Goal: Find specific page/section: Find specific page/section

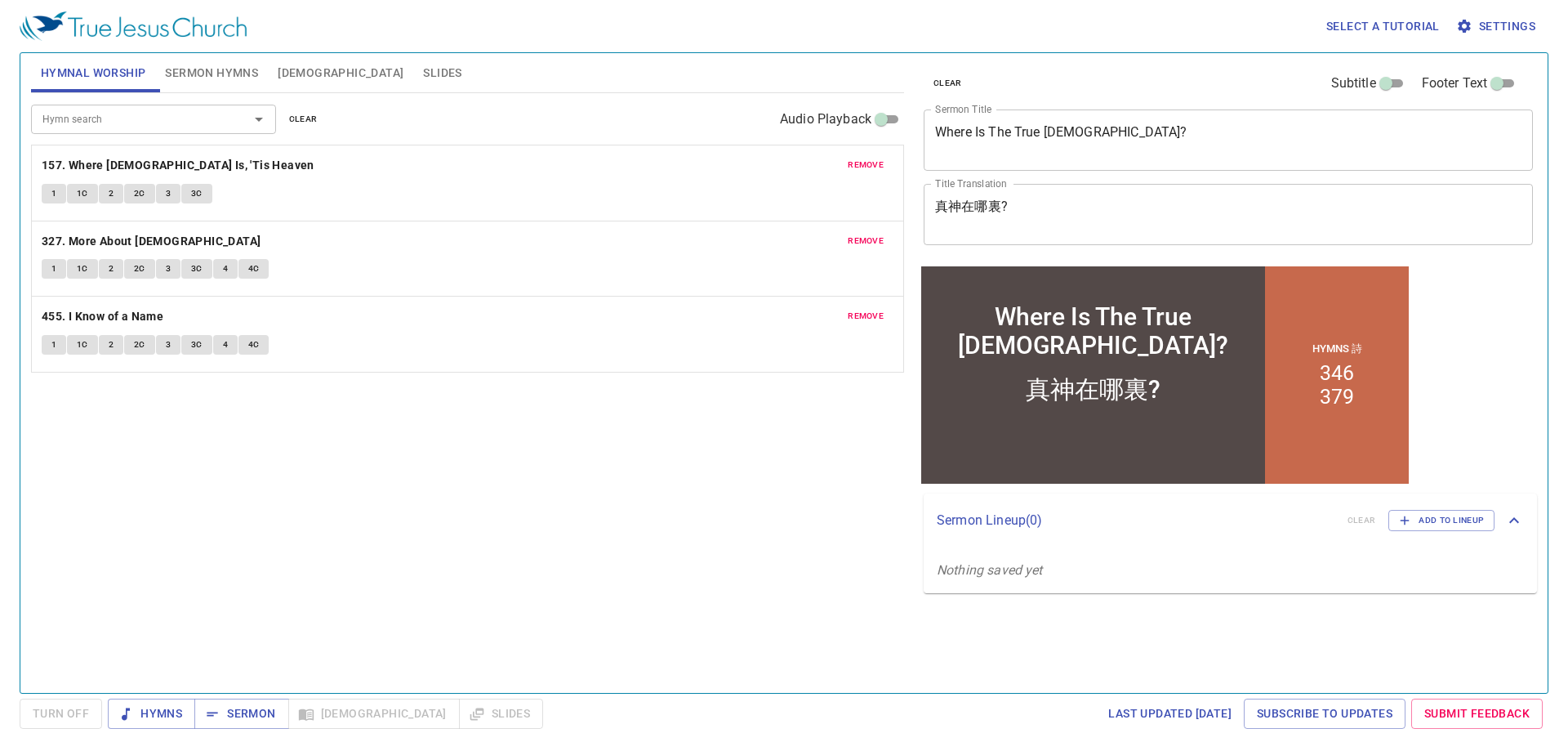
click at [878, 174] on button "remove" at bounding box center [866, 165] width 55 height 20
click at [878, 232] on button "remove" at bounding box center [866, 241] width 55 height 20
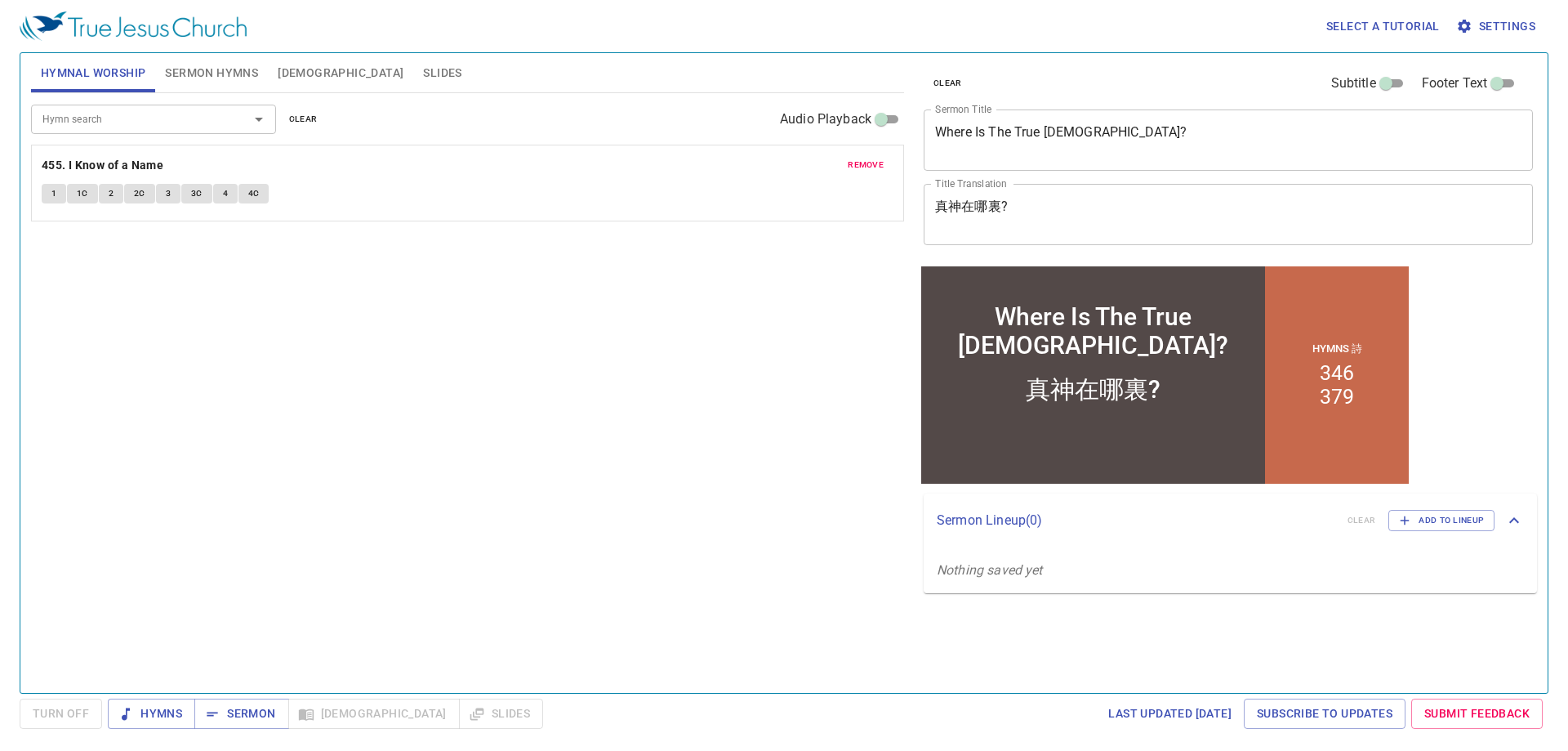
click at [878, 174] on button "remove" at bounding box center [866, 165] width 55 height 20
click at [172, 55] on button "Sermon Hymns" at bounding box center [212, 73] width 113 height 40
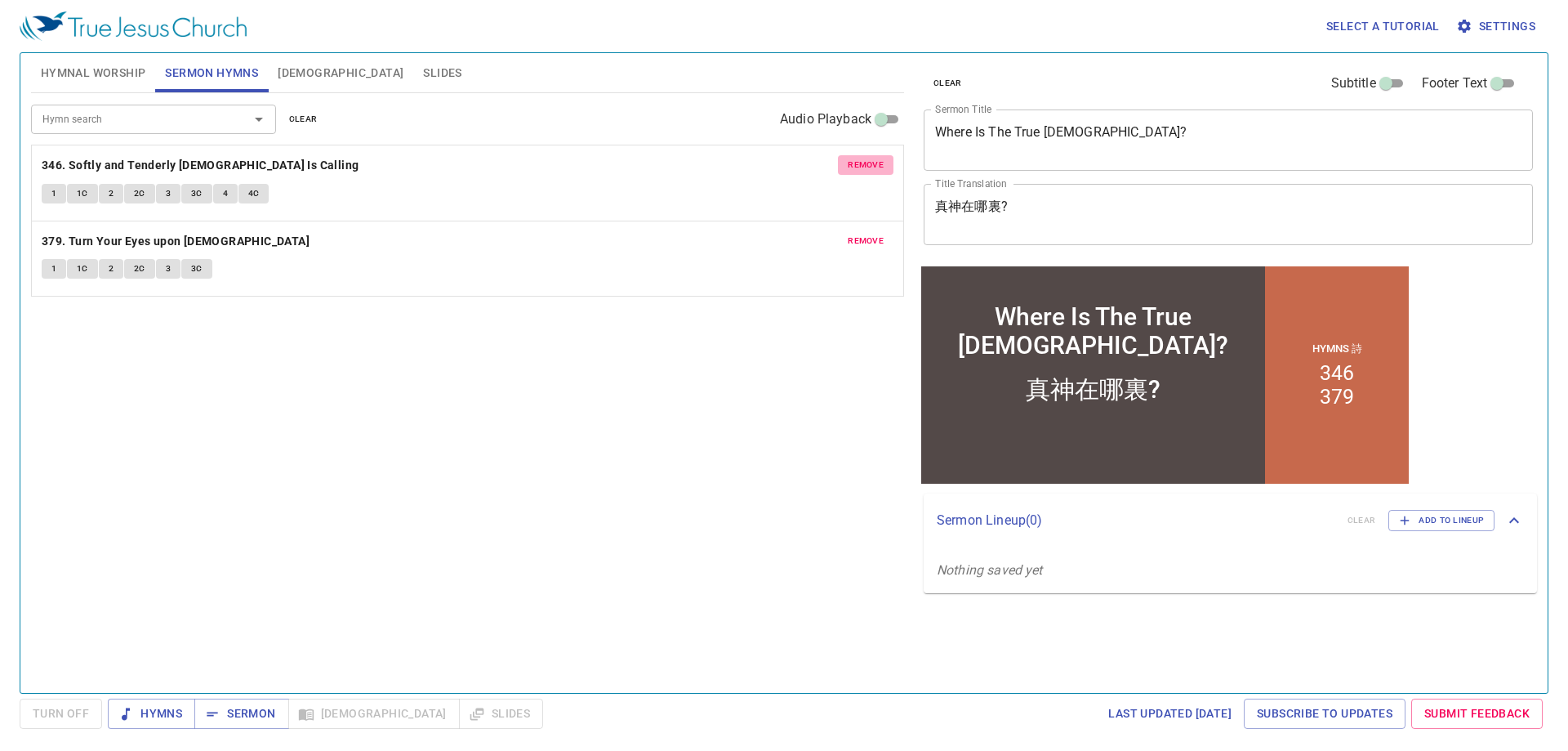
click at [850, 159] on span "remove" at bounding box center [866, 164] width 36 height 15
click at [850, 234] on span "remove" at bounding box center [866, 240] width 36 height 15
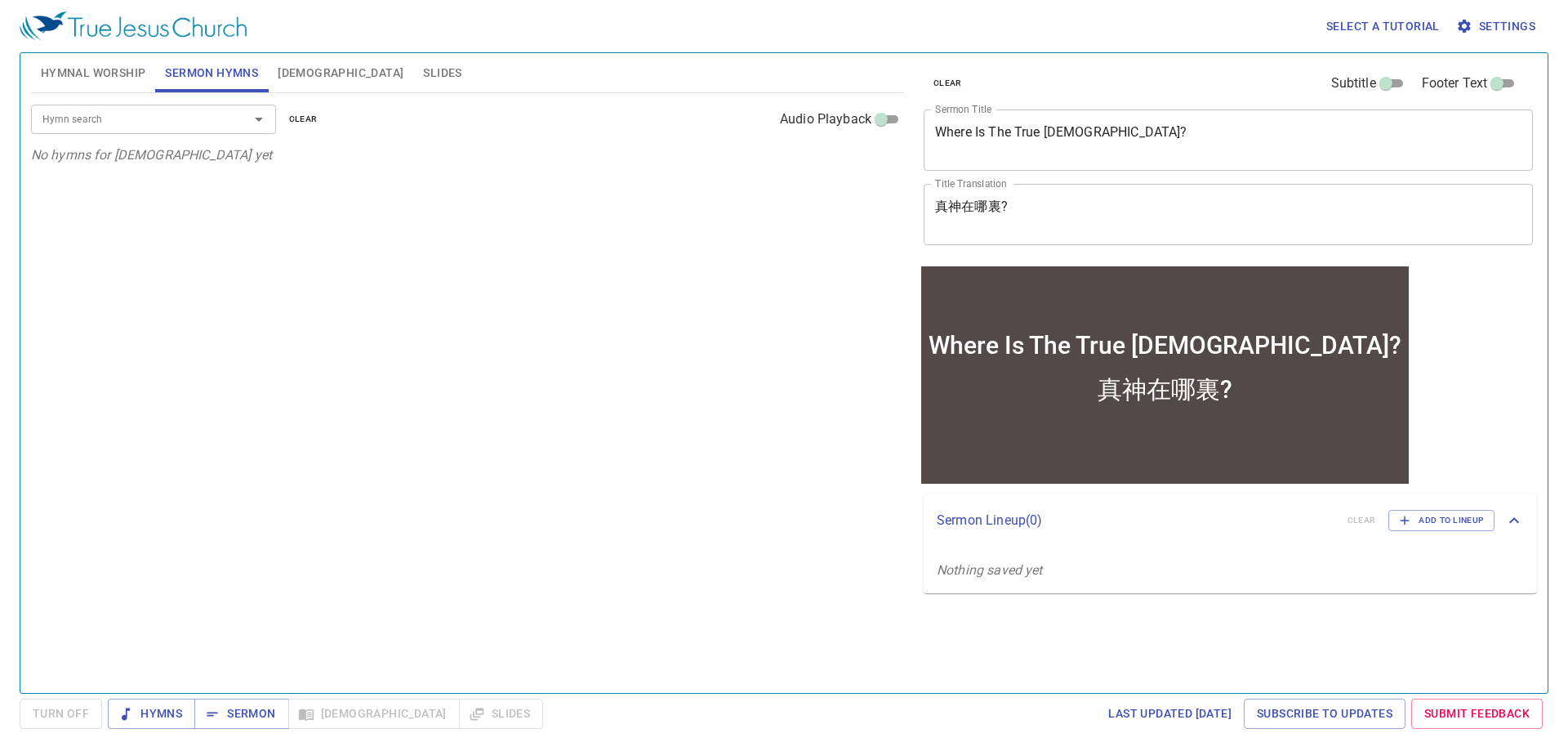
click at [122, 90] on button "Hymnal Worship" at bounding box center [93, 73] width 125 height 40
click at [124, 124] on input "Hymn search" at bounding box center [129, 119] width 187 height 19
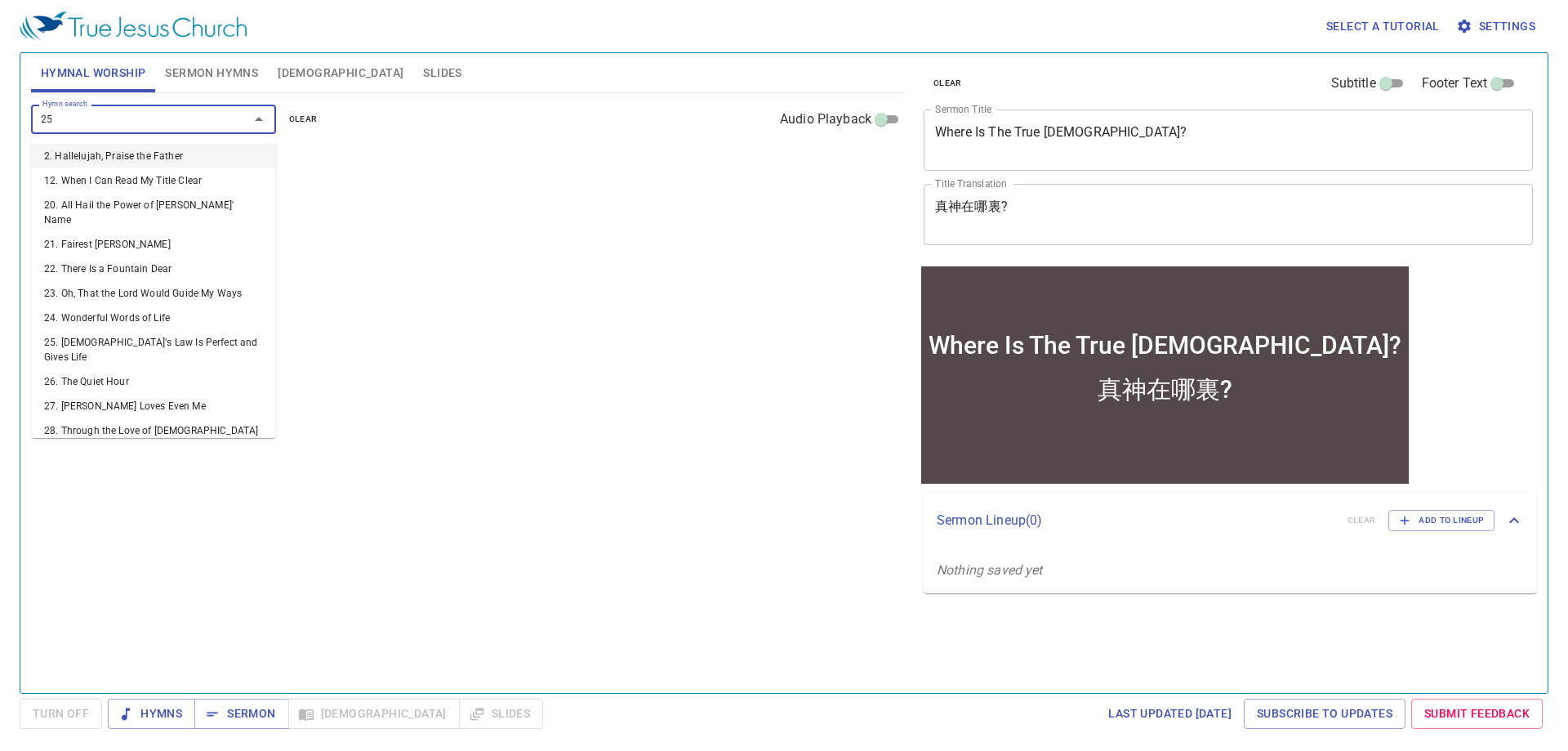
type input "256"
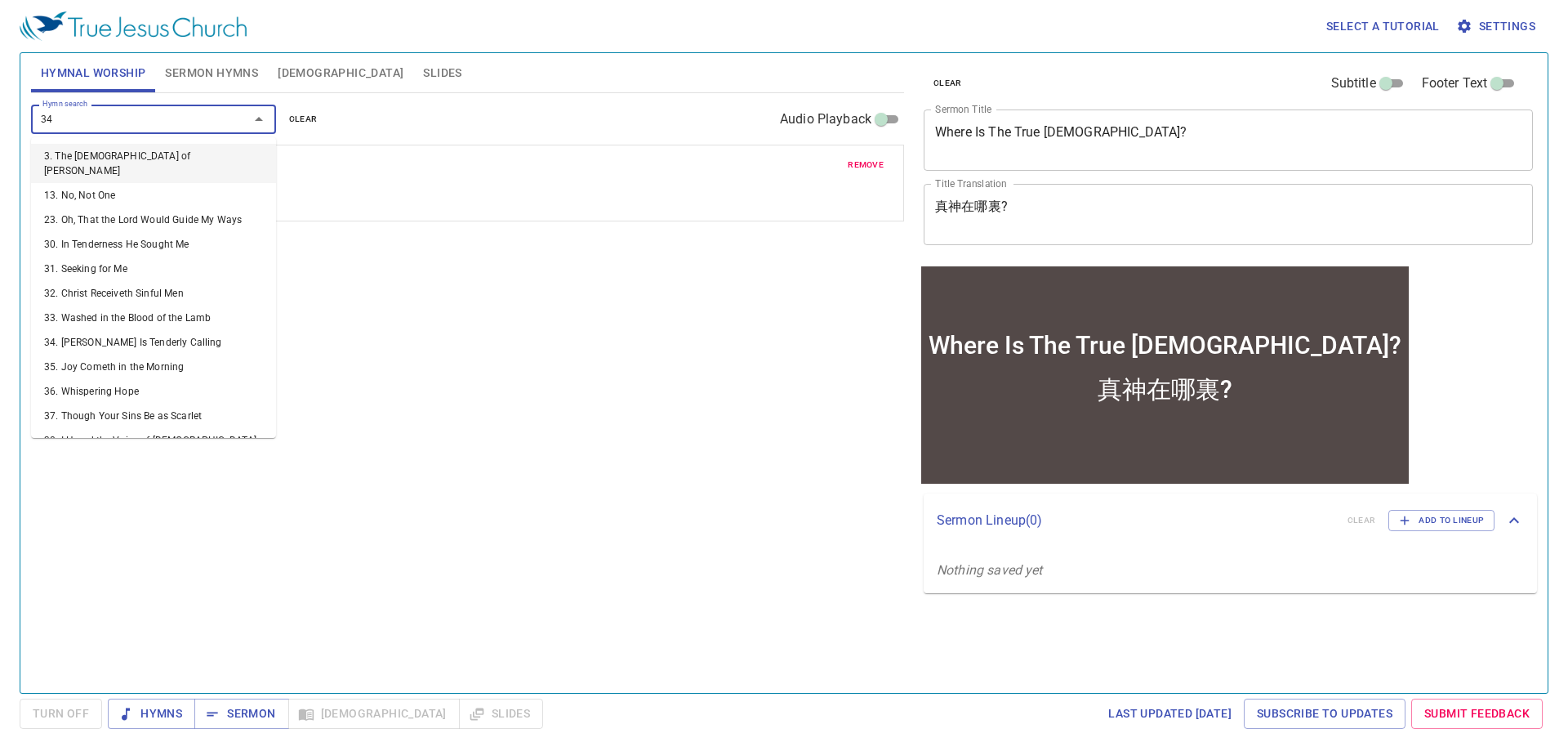
type input "344"
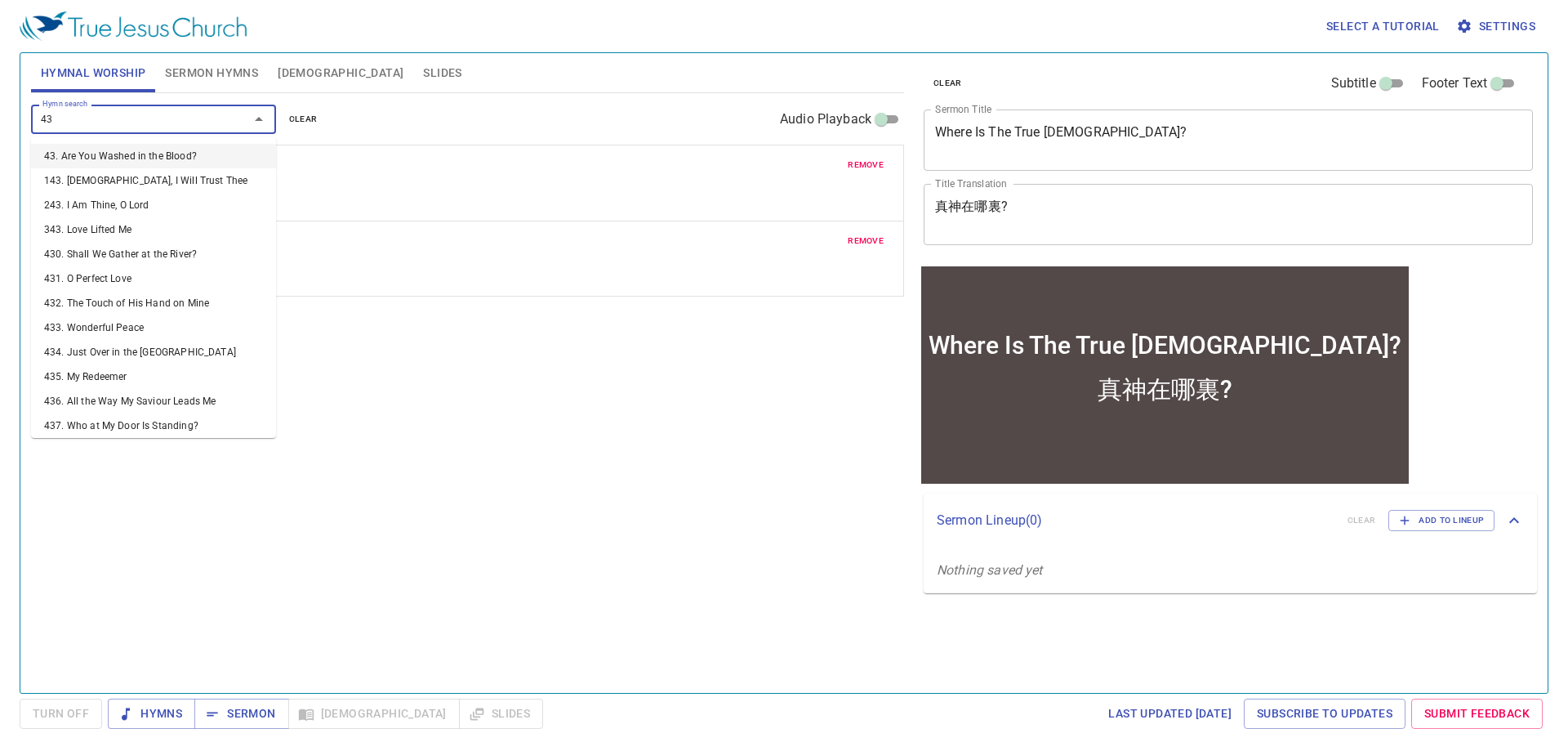
type input "439"
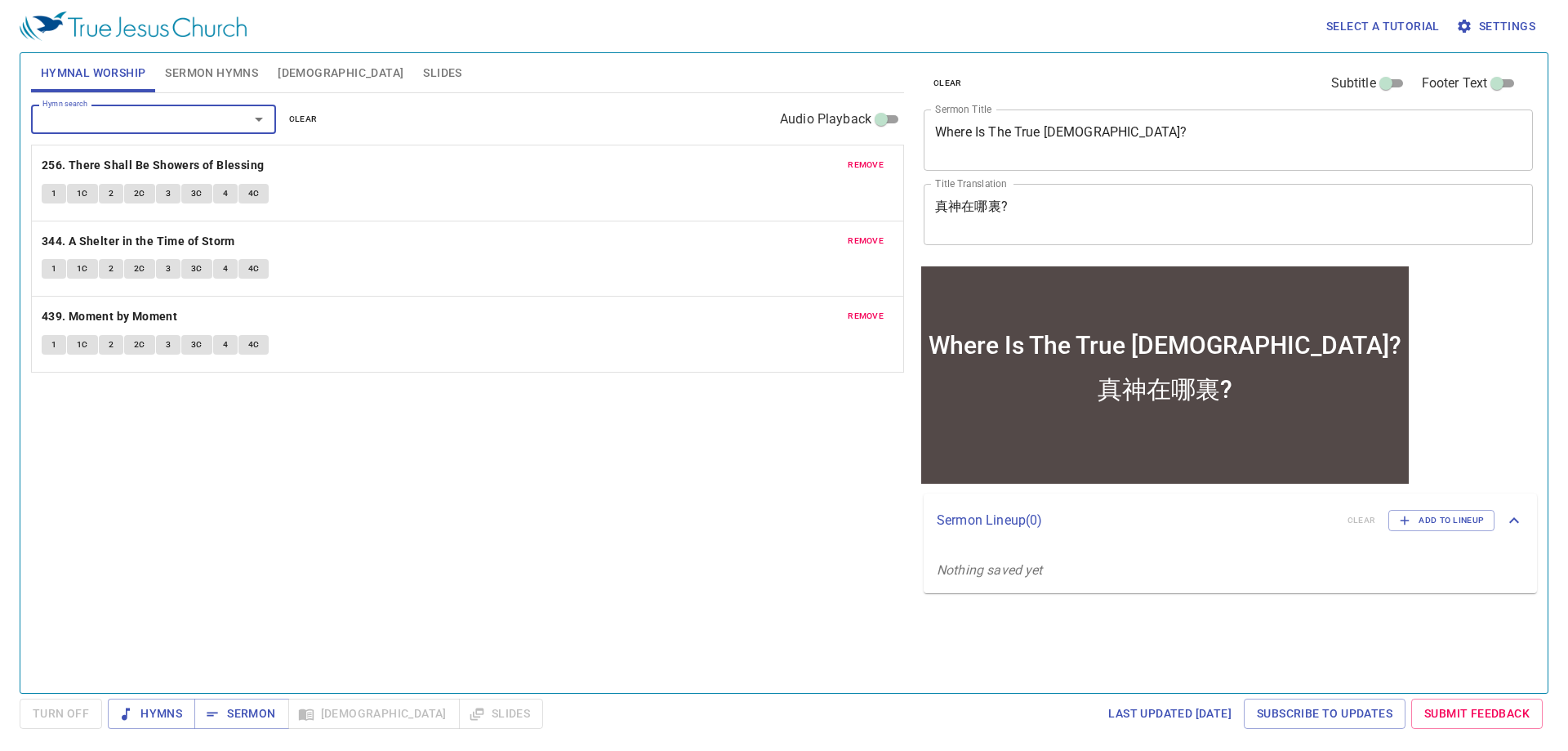
click at [1069, 136] on textarea "Where Is The True God?" at bounding box center [1228, 139] width 587 height 31
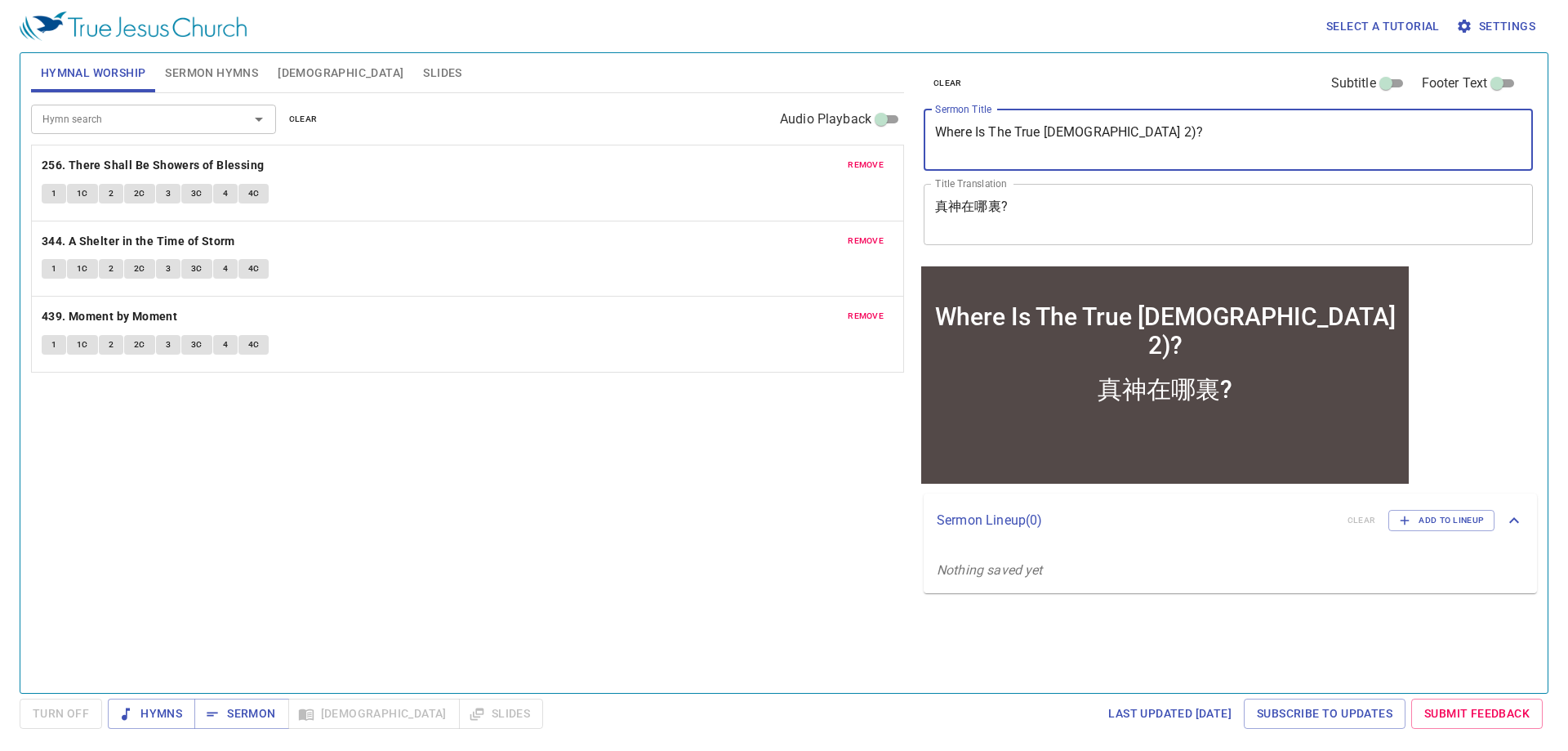
click at [1070, 132] on textarea "Where Is The True God 2)?" at bounding box center [1228, 139] width 587 height 31
type textarea "Where Is The True God (2)?"
click at [1079, 218] on textarea "真神在哪裏?" at bounding box center [1228, 214] width 587 height 31
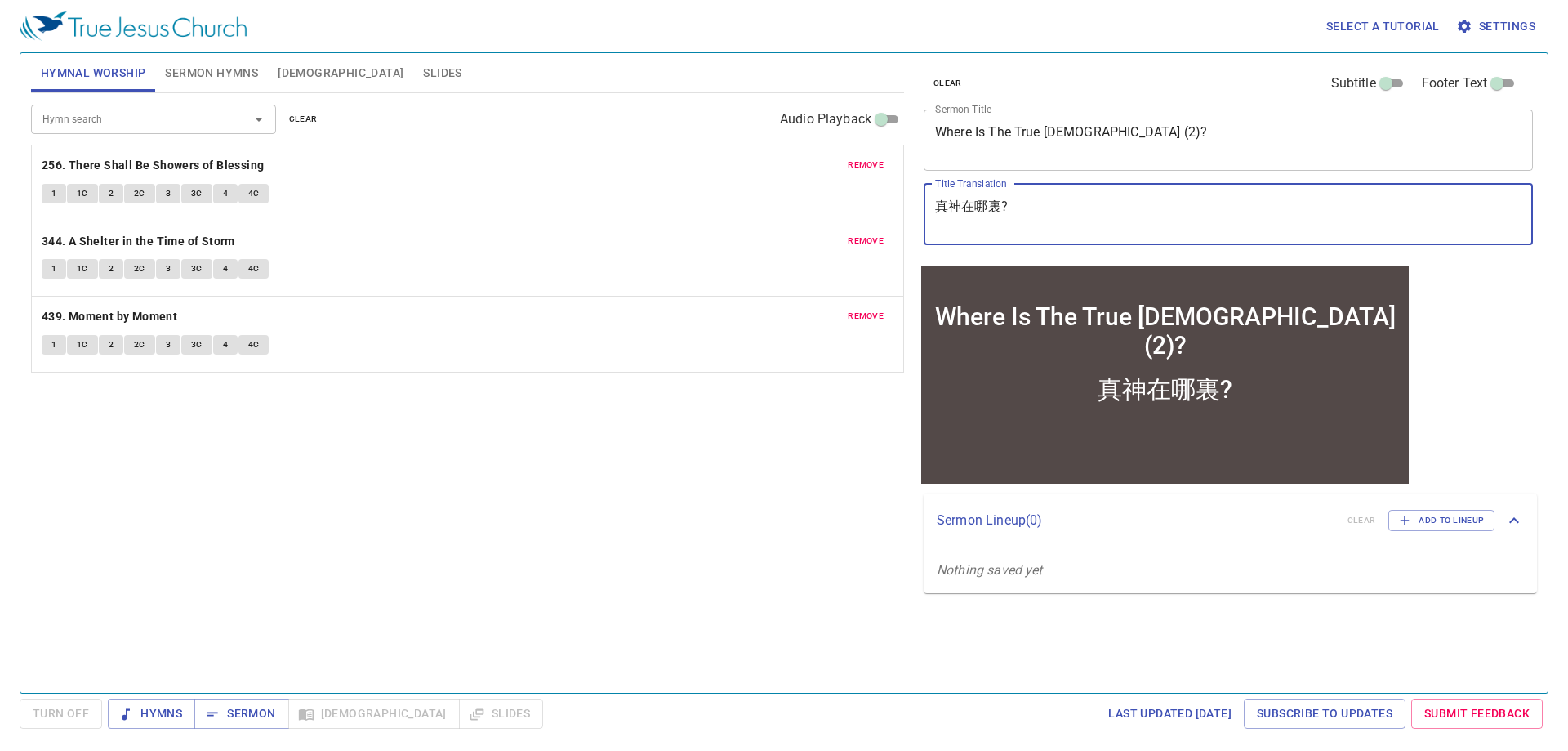
click at [1001, 204] on textarea "真神在哪裏?" at bounding box center [1228, 214] width 587 height 31
click at [1007, 209] on textarea "真神在哪裏 二?" at bounding box center [1228, 214] width 587 height 31
click at [1030, 204] on textarea "真神在哪裏 （二?" at bounding box center [1228, 214] width 587 height 31
drag, startPoint x: 1046, startPoint y: 201, endPoint x: 1007, endPoint y: 204, distance: 39.1
click at [1007, 204] on textarea "真神在哪裏 （二）?" at bounding box center [1228, 214] width 587 height 31
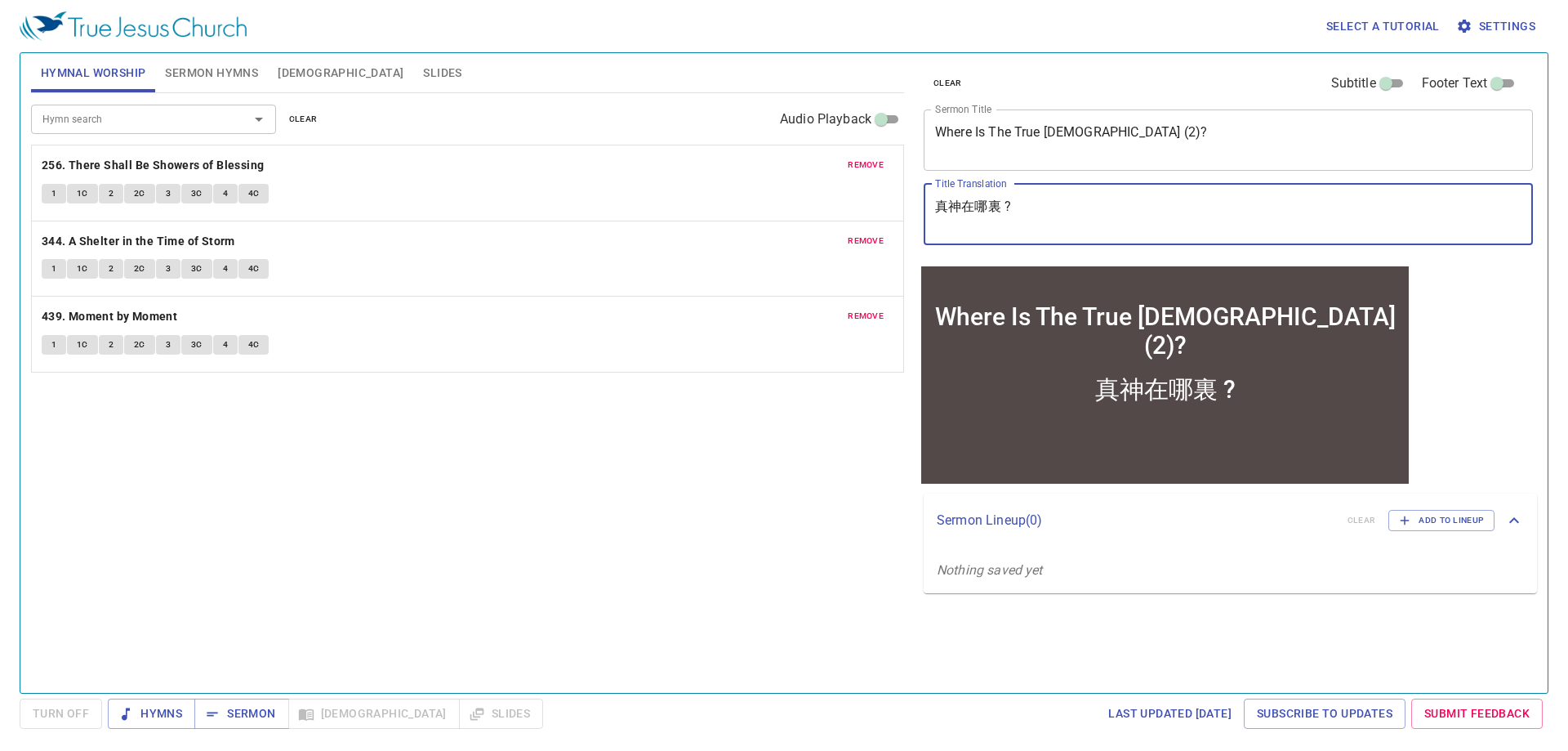
click at [1059, 211] on textarea "真神在哪裏 ?" at bounding box center [1228, 214] width 587 height 31
paste textarea "（二）"
type textarea "真神在哪裏 ?（二）"
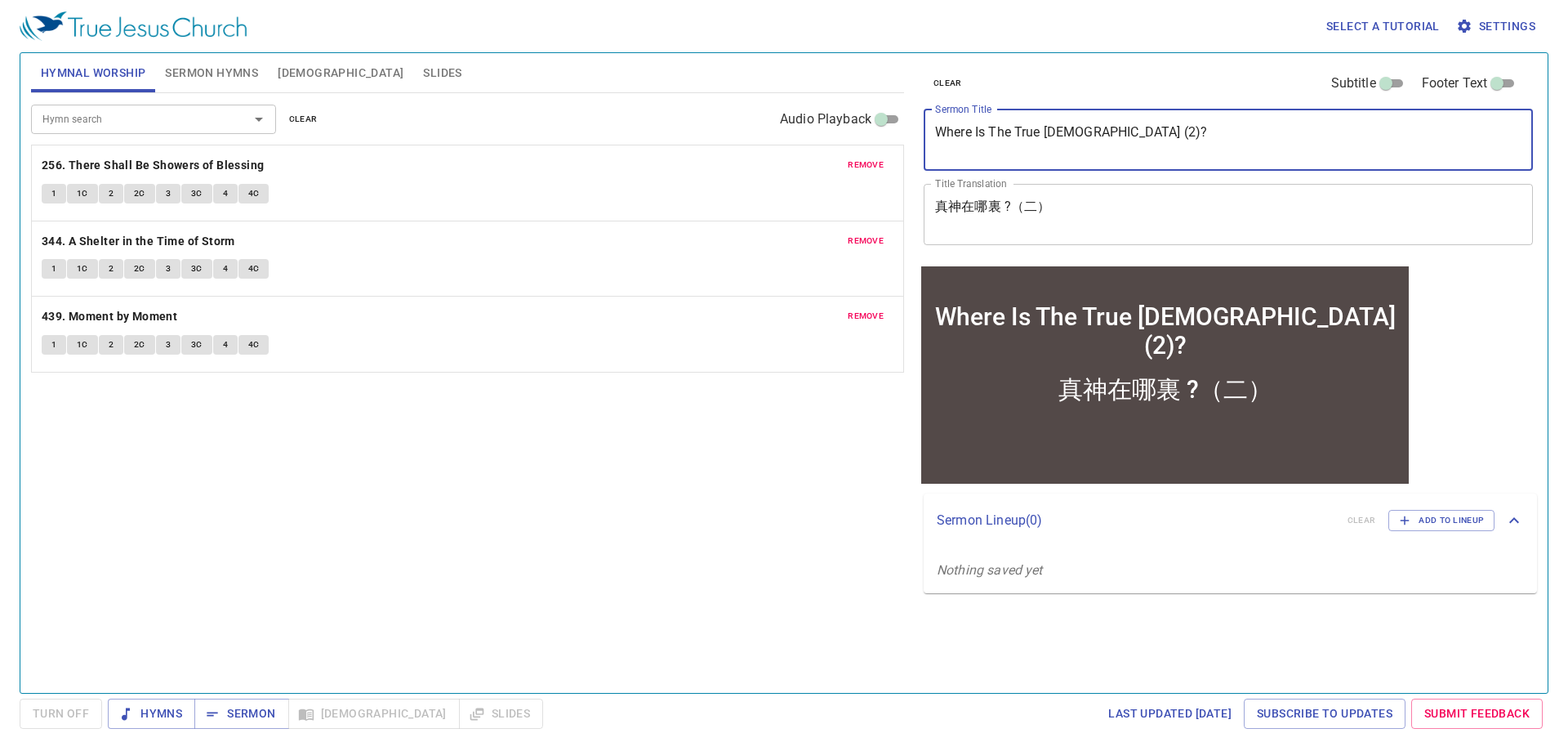
drag, startPoint x: 1089, startPoint y: 132, endPoint x: 1071, endPoint y: 130, distance: 18.1
click at [1071, 130] on textarea "Where Is The True God (2)?" at bounding box center [1228, 139] width 587 height 31
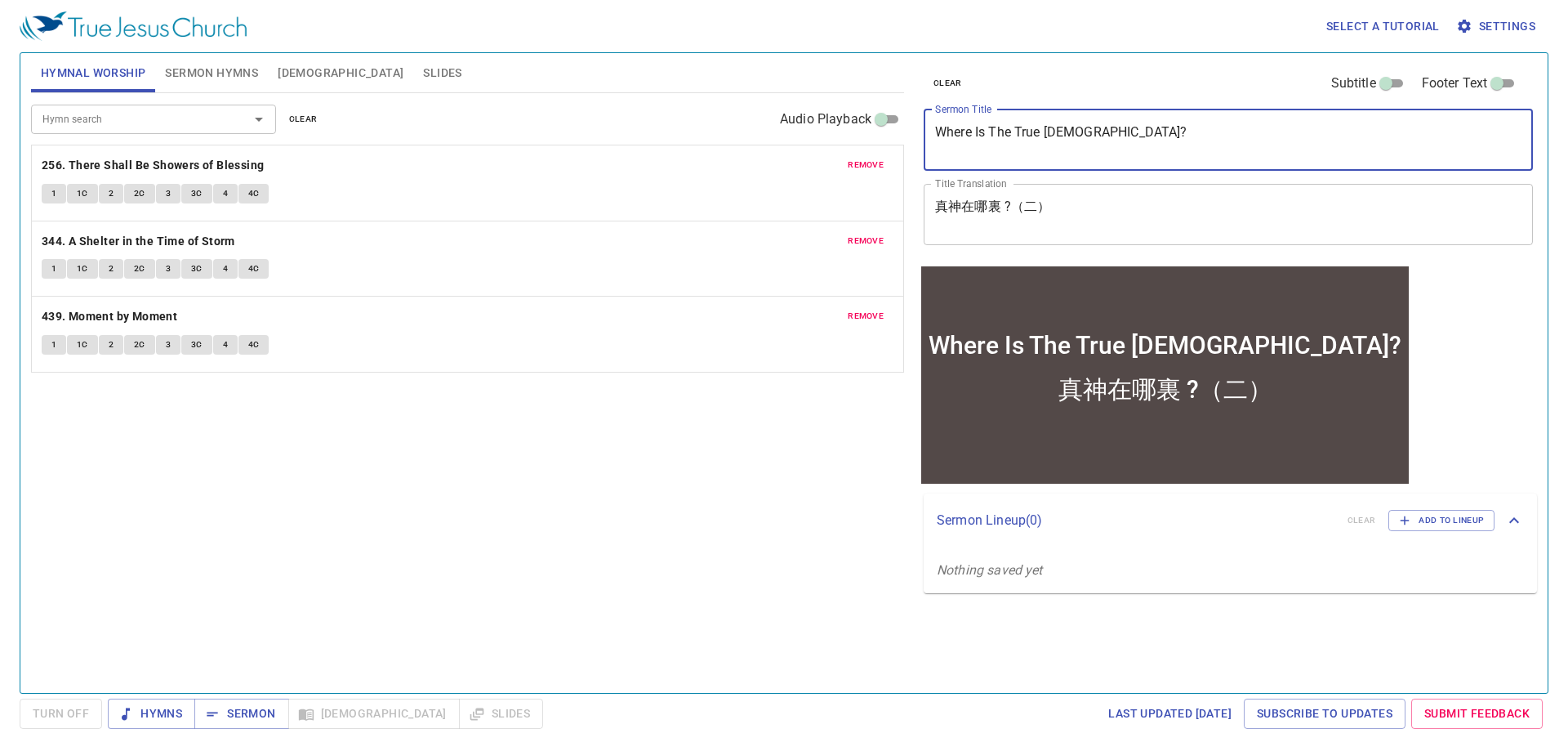
click at [1147, 124] on textarea "Where Is The True God?" at bounding box center [1228, 139] width 587 height 31
paste textarea "(2)"
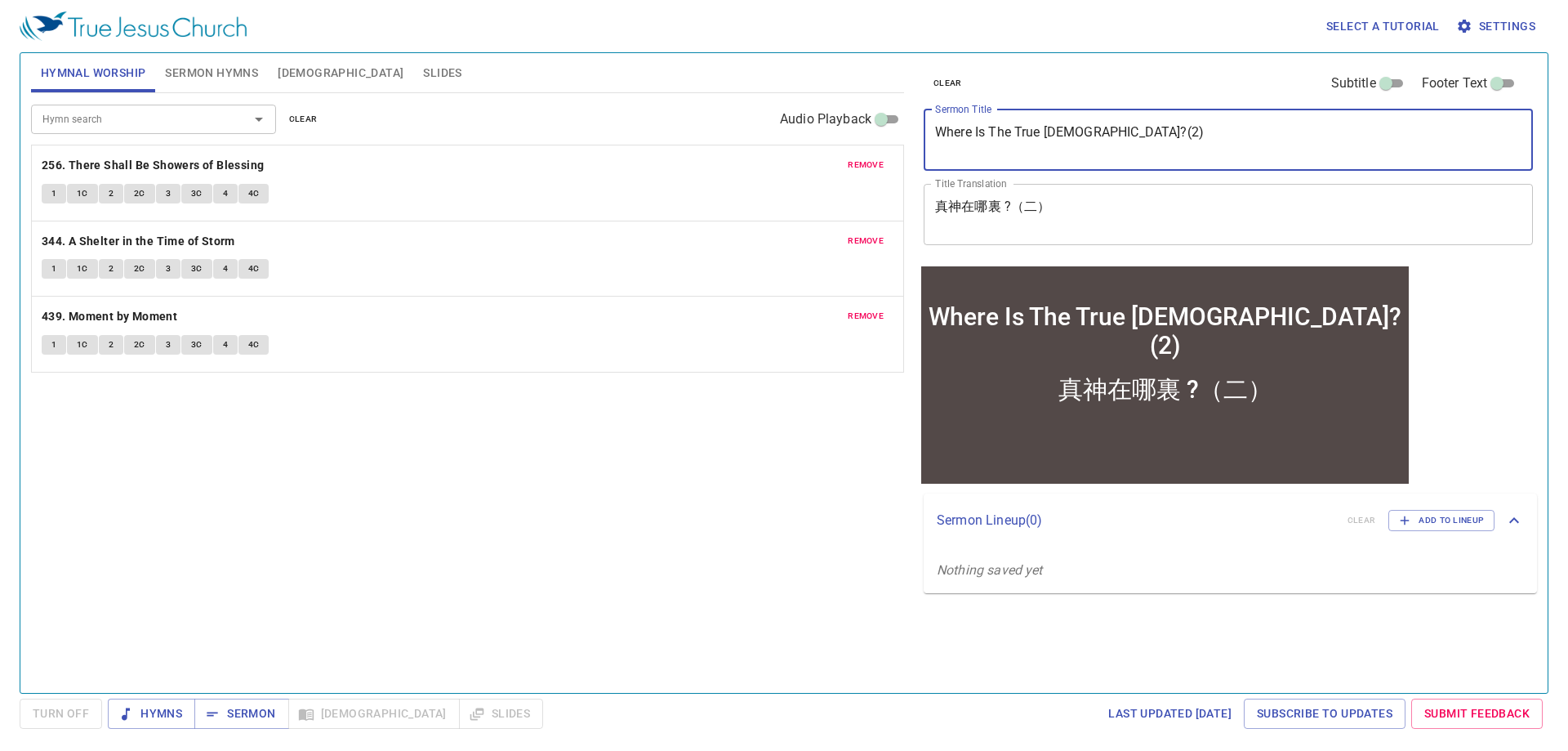
click at [1075, 135] on textarea "Where Is The True God?(2)" at bounding box center [1228, 139] width 587 height 31
type textarea "Where Is The True [DEMOGRAPHIC_DATA]? (2)"
click at [176, 721] on span "Hymns" at bounding box center [151, 713] width 61 height 21
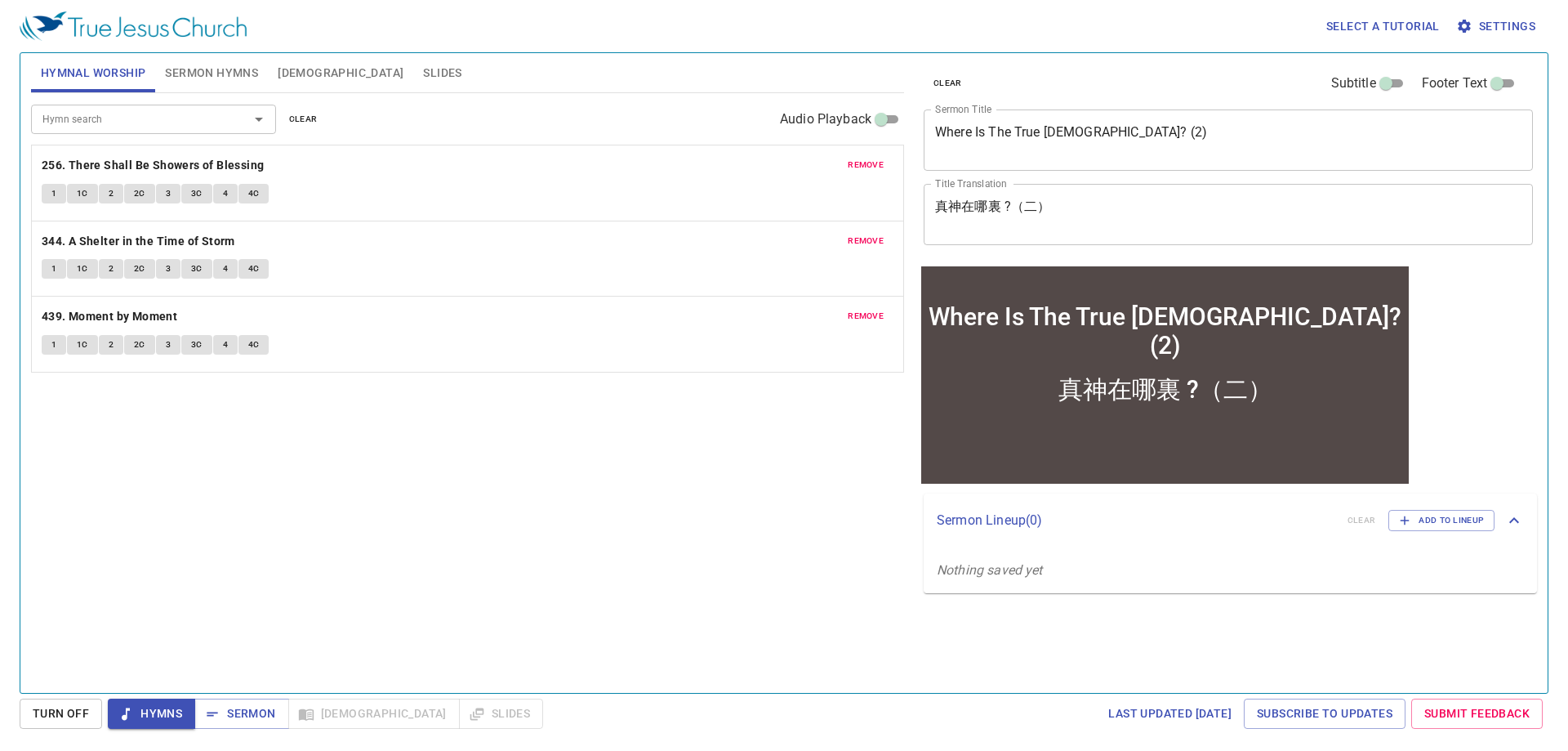
click at [236, 71] on span "Sermon Hymns" at bounding box center [212, 73] width 93 height 21
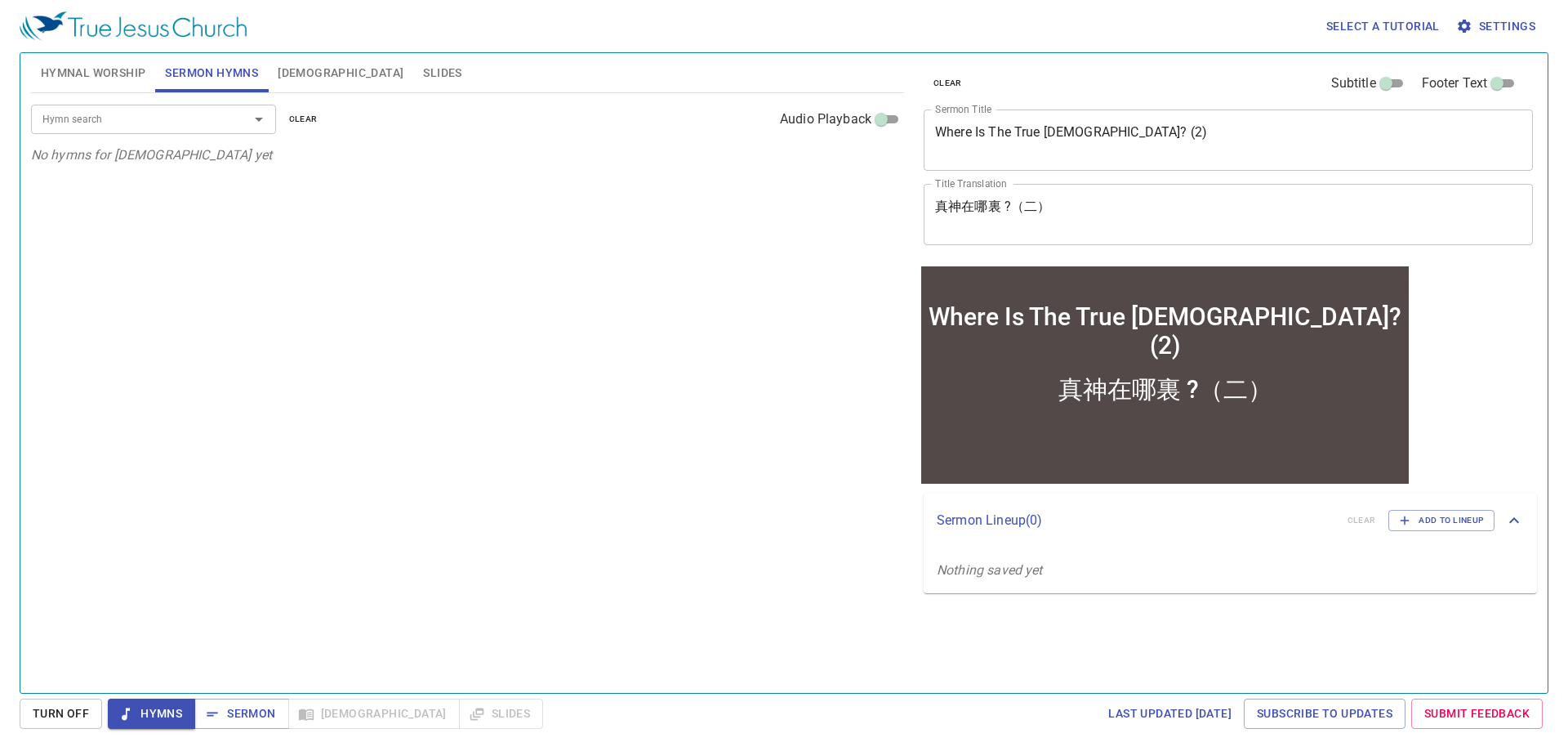
click at [180, 198] on div "Hymn search Hymn search clear Audio Playback No hymns for sermon yet" at bounding box center [467, 386] width 874 height 586
click at [90, 69] on span "Hymnal Worship" at bounding box center [93, 73] width 106 height 21
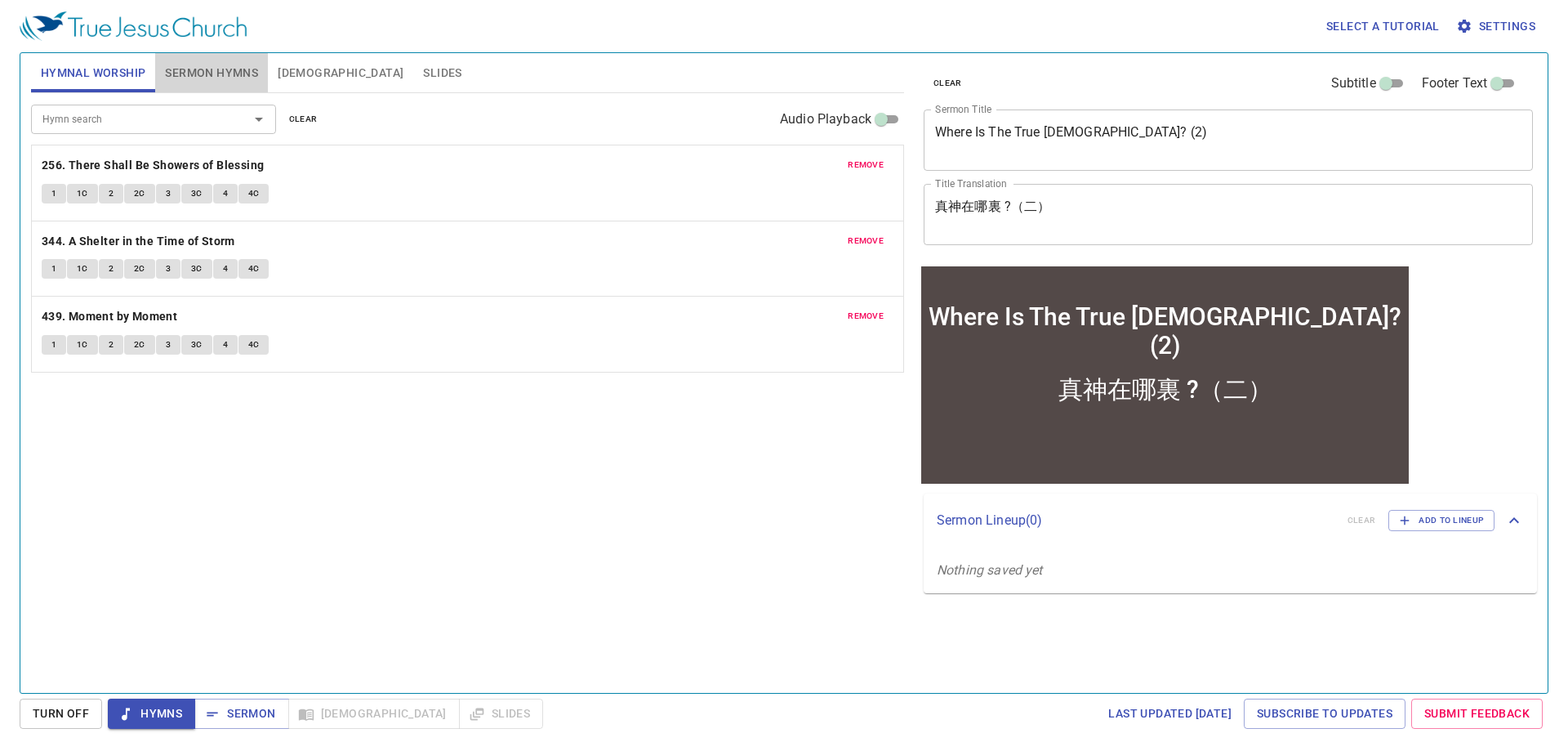
click at [231, 63] on span "Sermon Hymns" at bounding box center [212, 73] width 93 height 21
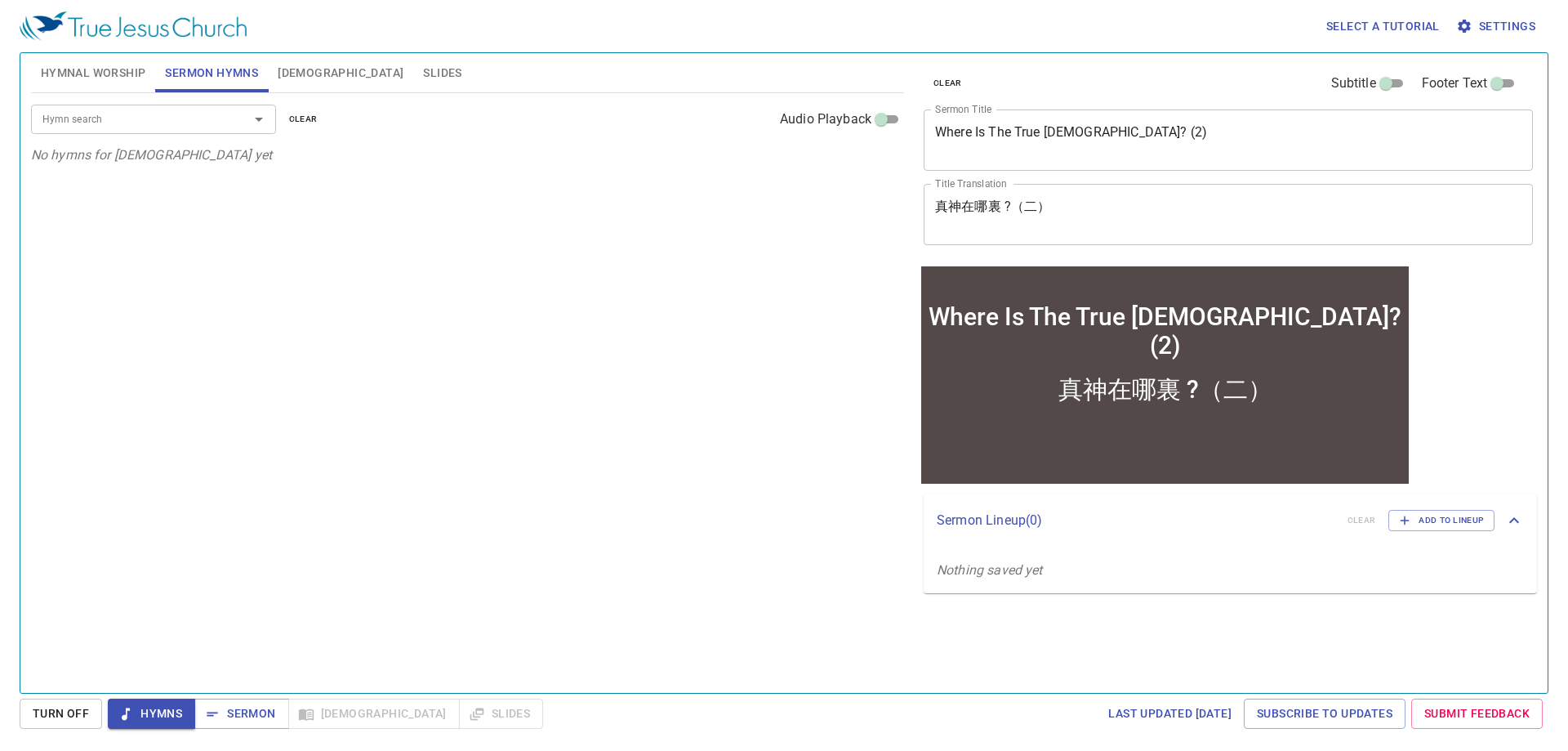
click at [148, 112] on input "Hymn search" at bounding box center [129, 119] width 187 height 19
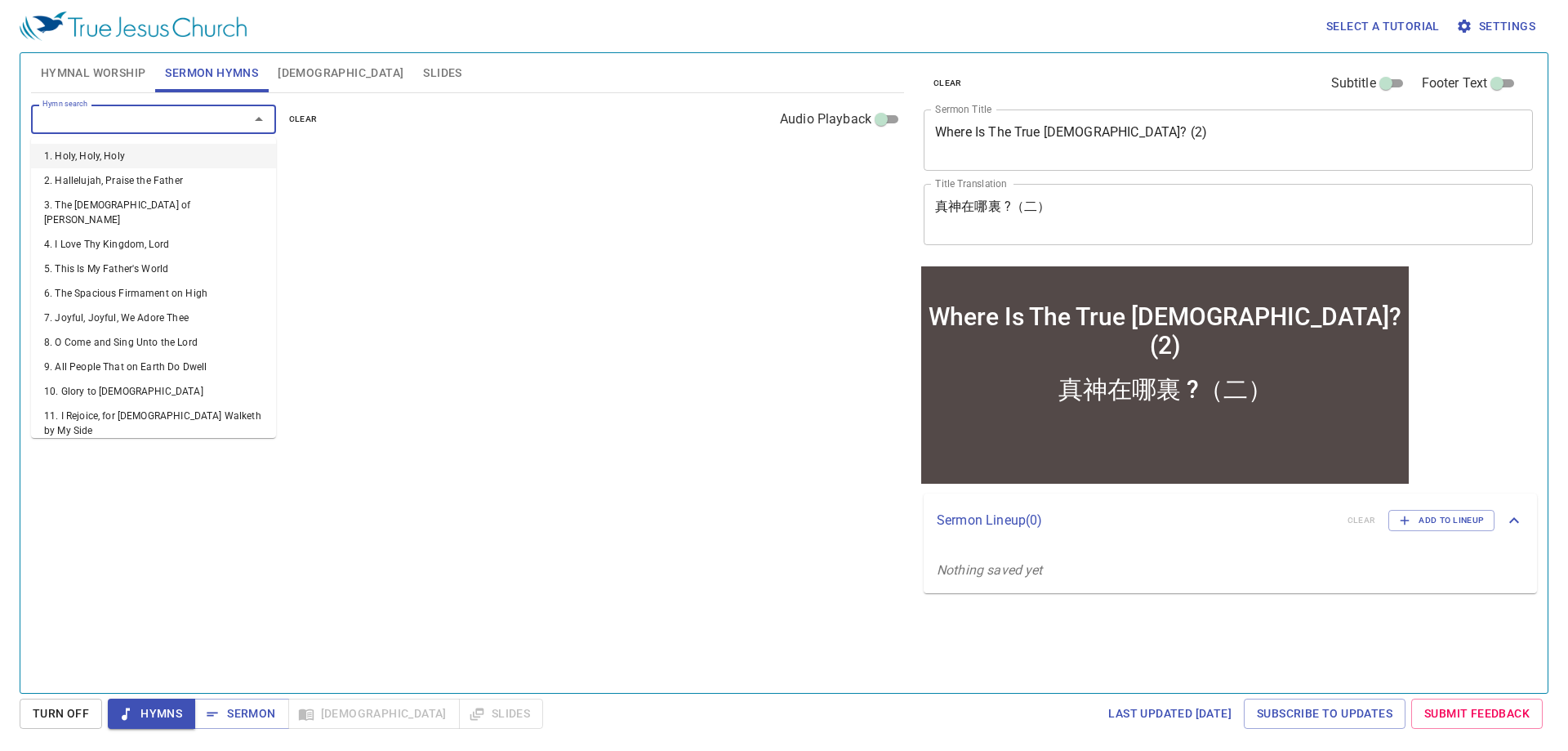
click at [760, 381] on div "Hymn search Hymn search clear Audio Playback No hymns for sermon yet" at bounding box center [467, 386] width 874 height 586
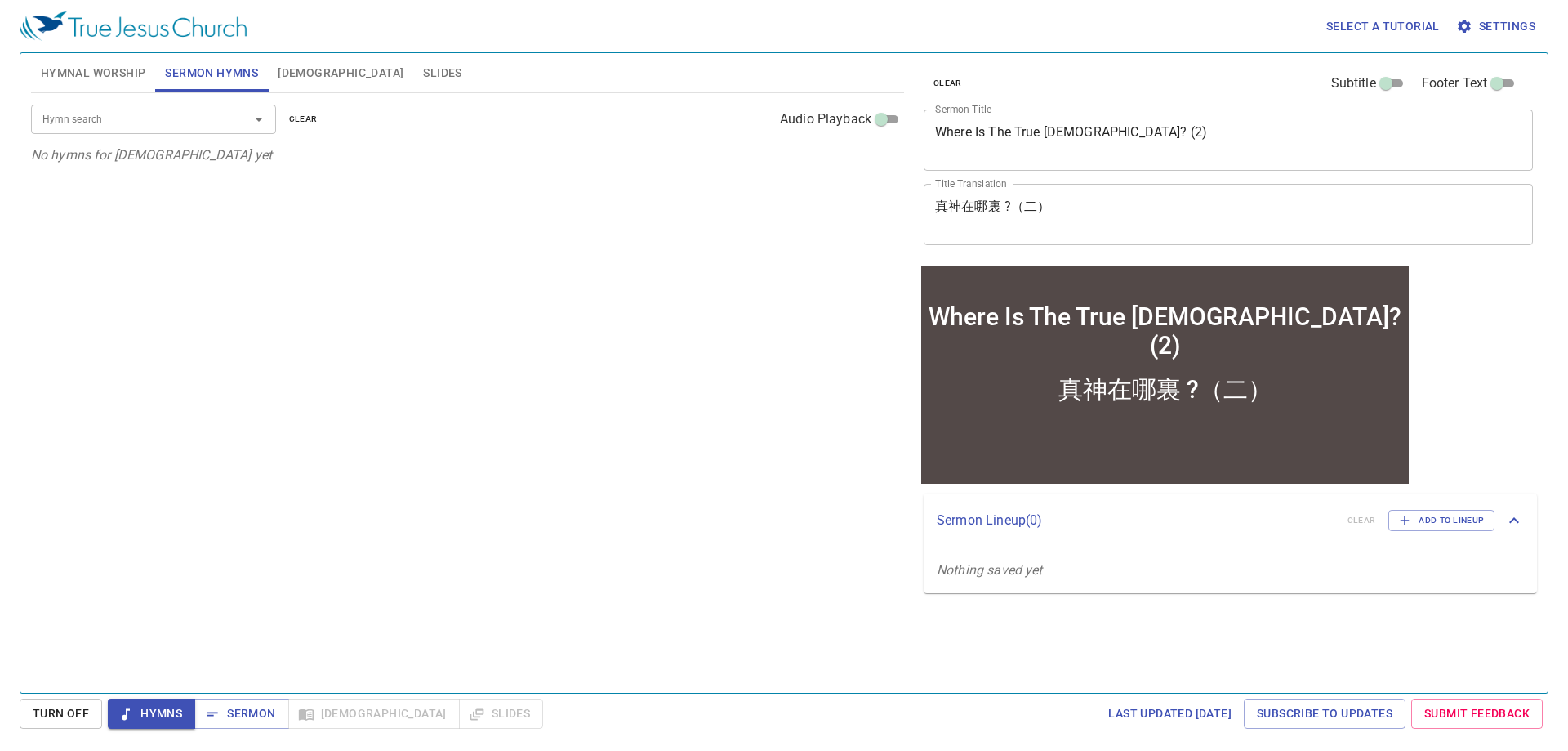
click at [188, 120] on input "Hymn search" at bounding box center [129, 119] width 187 height 19
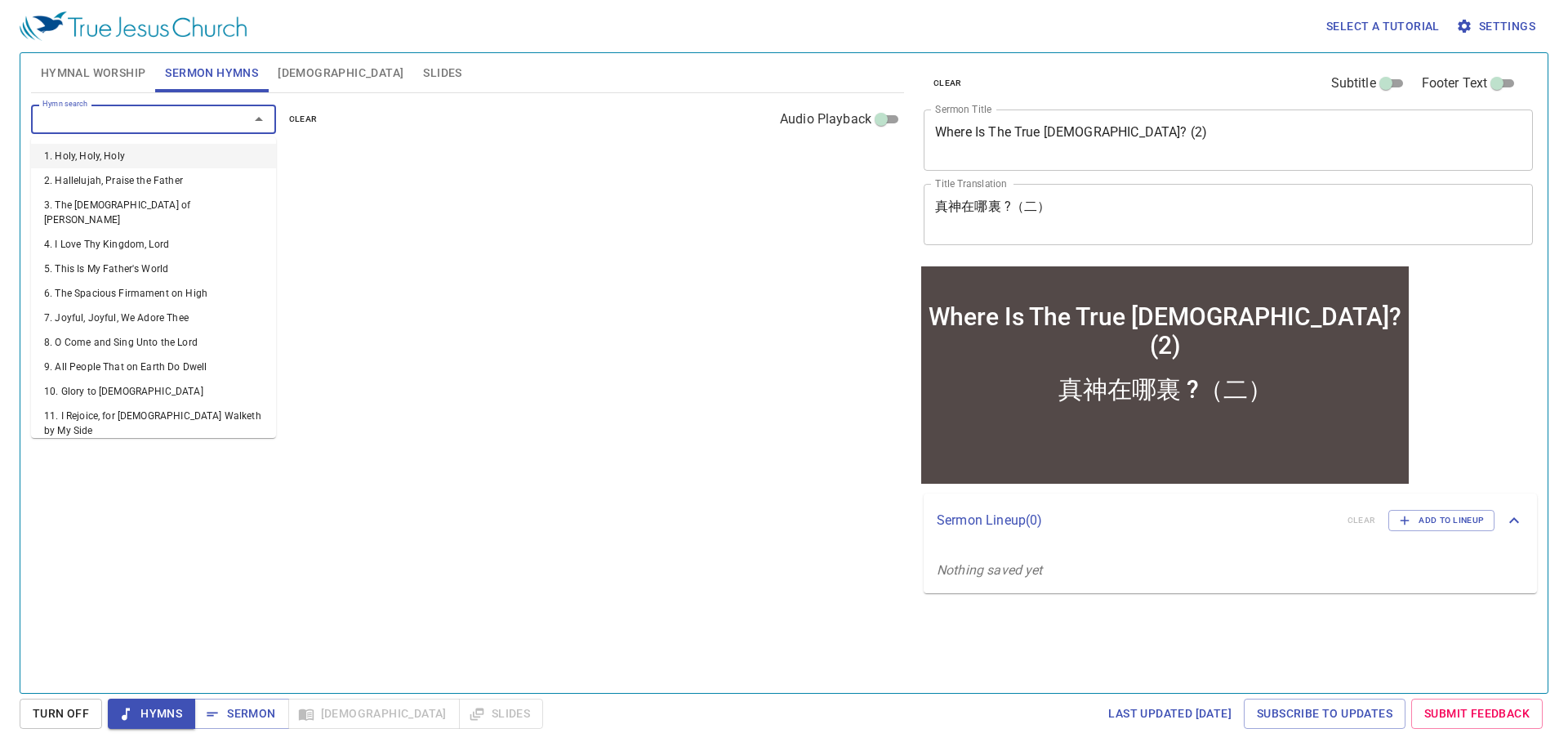
click at [475, 192] on div "Hymn search Hymn search clear Audio Playback No hymns for sermon yet" at bounding box center [467, 386] width 874 height 586
click at [113, 118] on input "Hymn search" at bounding box center [129, 119] width 187 height 19
click at [126, 83] on button "Hymnal Worship" at bounding box center [93, 73] width 125 height 40
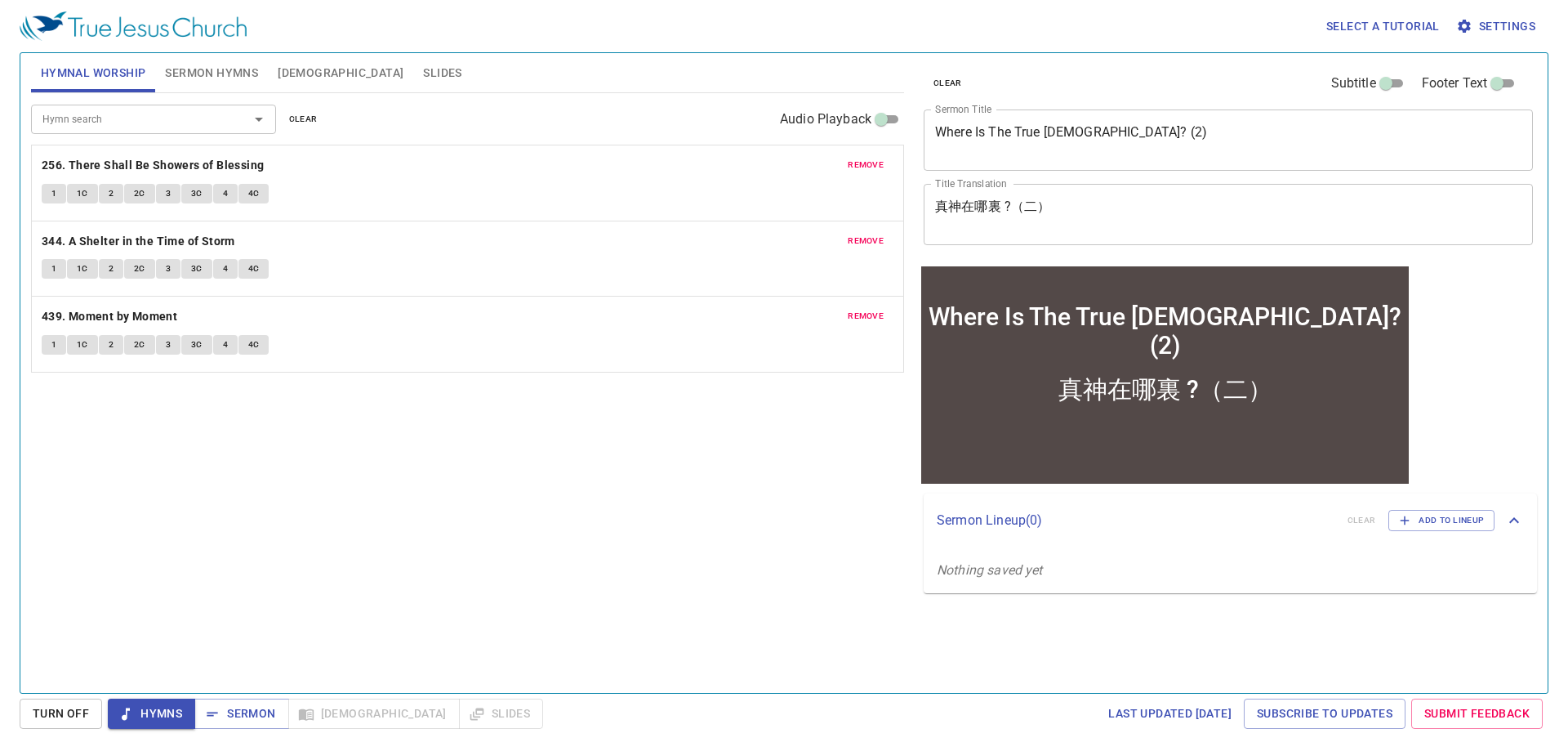
click at [201, 74] on span "Sermon Hymns" at bounding box center [212, 73] width 93 height 21
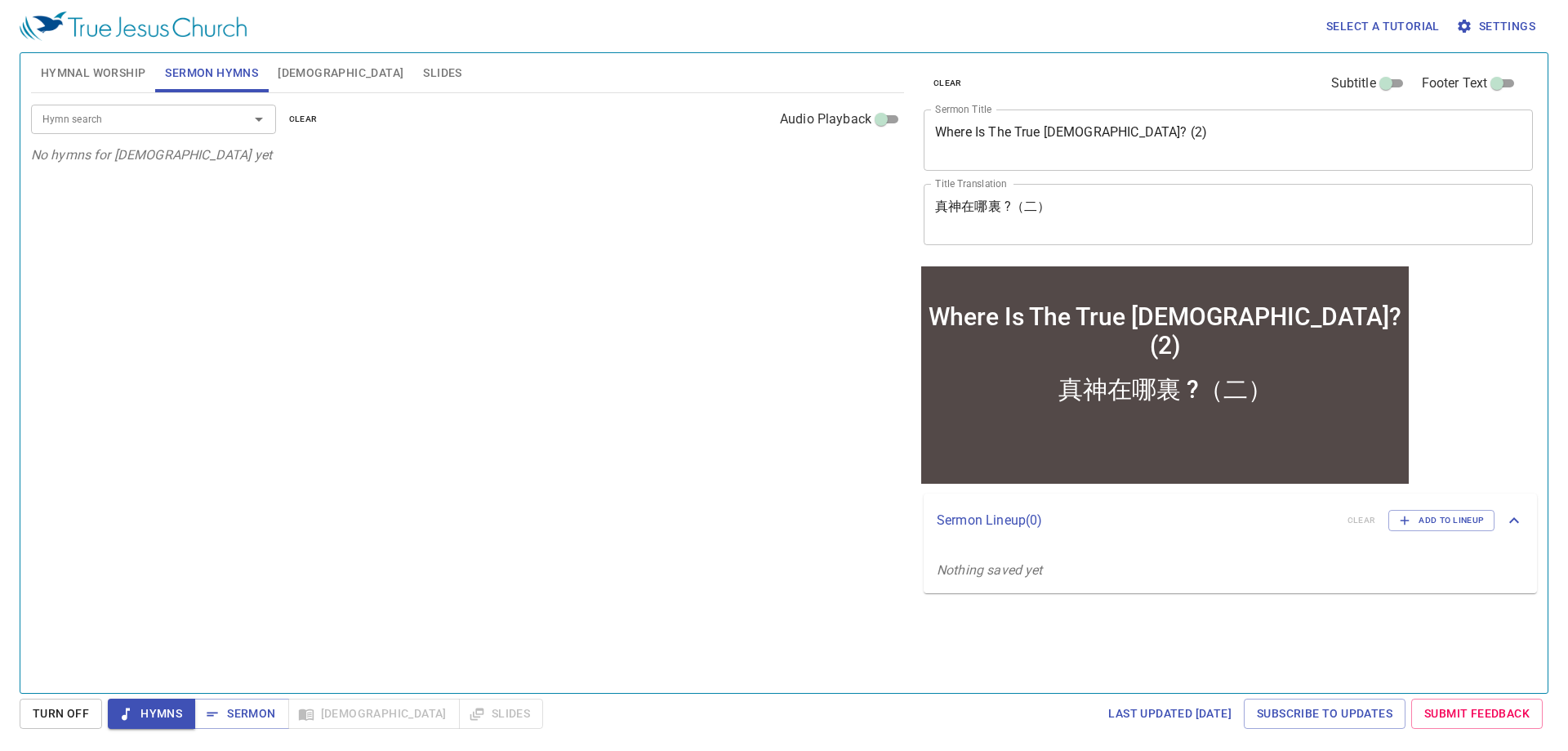
click at [481, 404] on div "Hymn search Hymn search clear Audio Playback No hymns for sermon yet" at bounding box center [467, 386] width 874 height 586
click at [122, 75] on span "Hymnal Worship" at bounding box center [93, 73] width 106 height 21
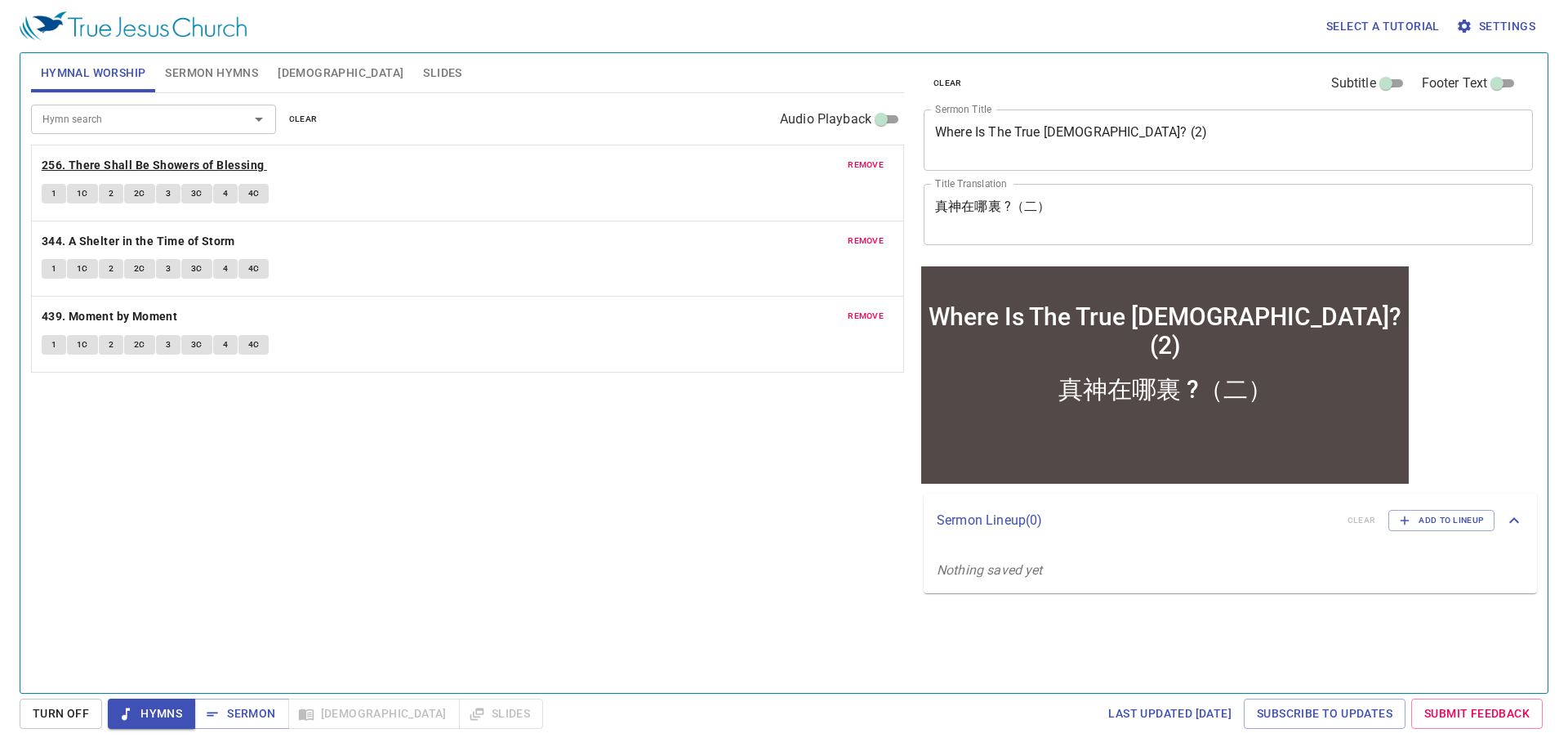
click at [60, 168] on b "256. There Shall Be Showers of Blessing" at bounding box center [152, 165] width 223 height 21
click at [58, 192] on button "1" at bounding box center [53, 194] width 25 height 20
click at [207, 68] on span "Sermon Hymns" at bounding box center [212, 73] width 93 height 21
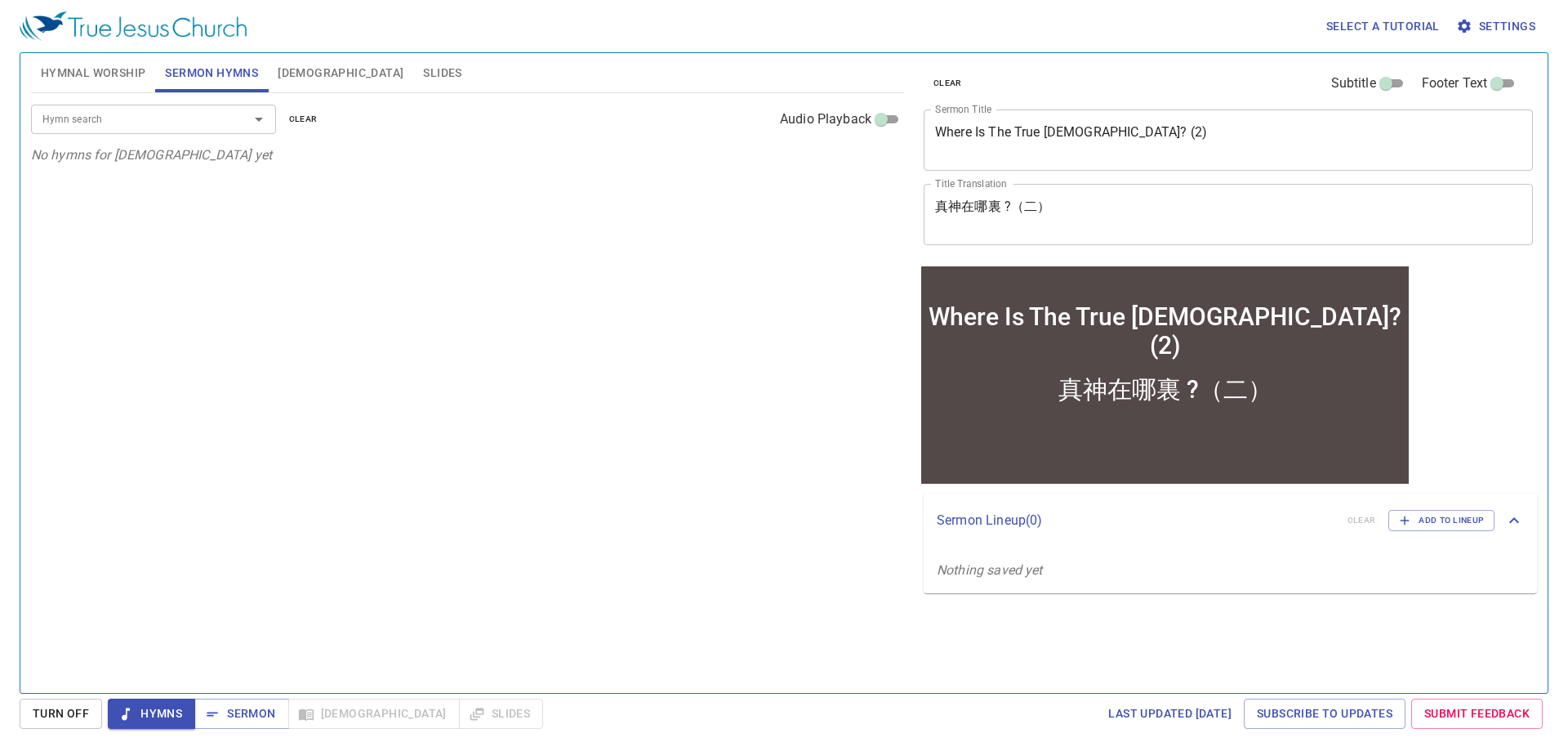
click at [232, 132] on div "Hymn search" at bounding box center [153, 119] width 245 height 29
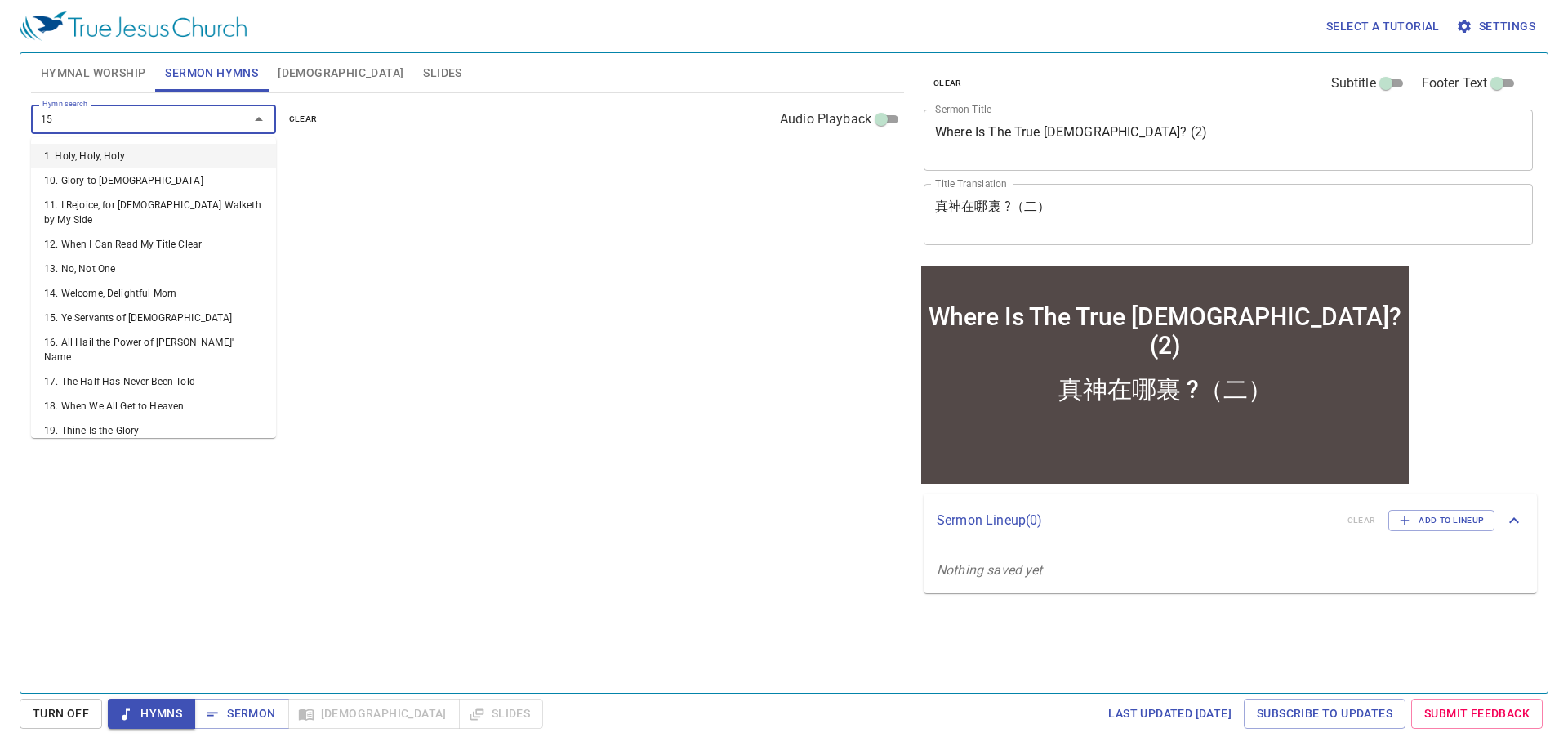
type input "151"
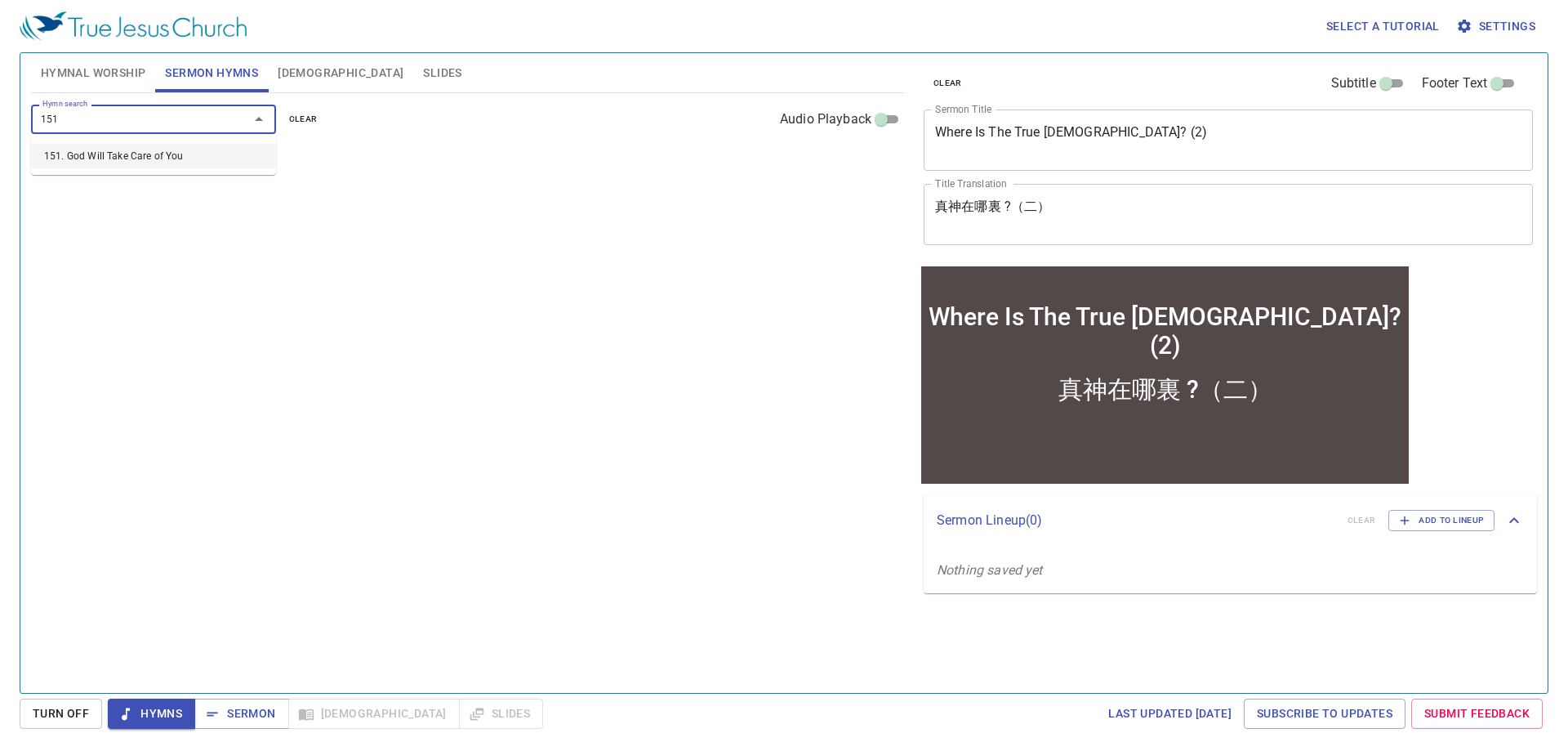
click at [176, 160] on li "151. God Will Take Care of You" at bounding box center [153, 155] width 245 height 25
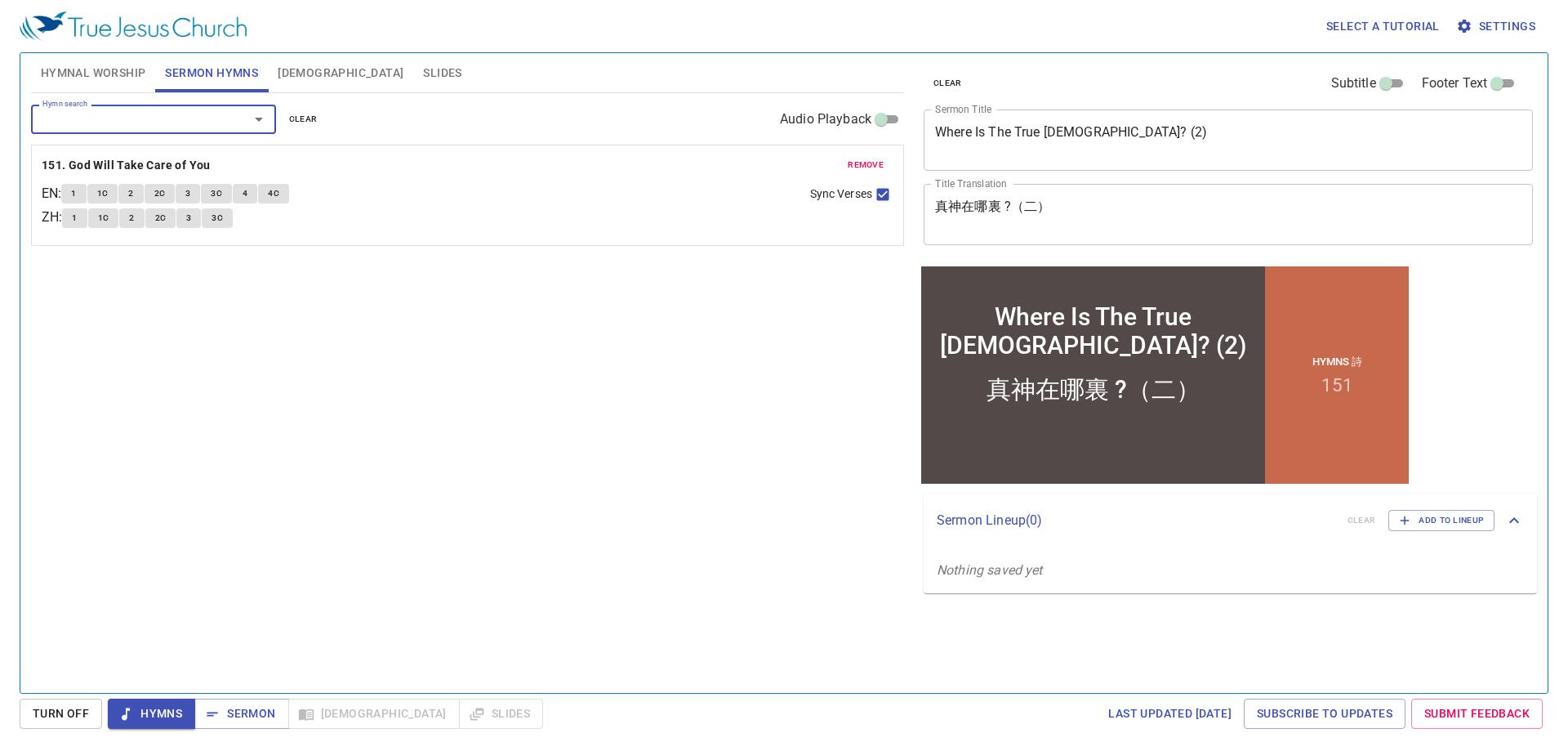
click at [169, 125] on input "Hymn search" at bounding box center [129, 119] width 187 height 19
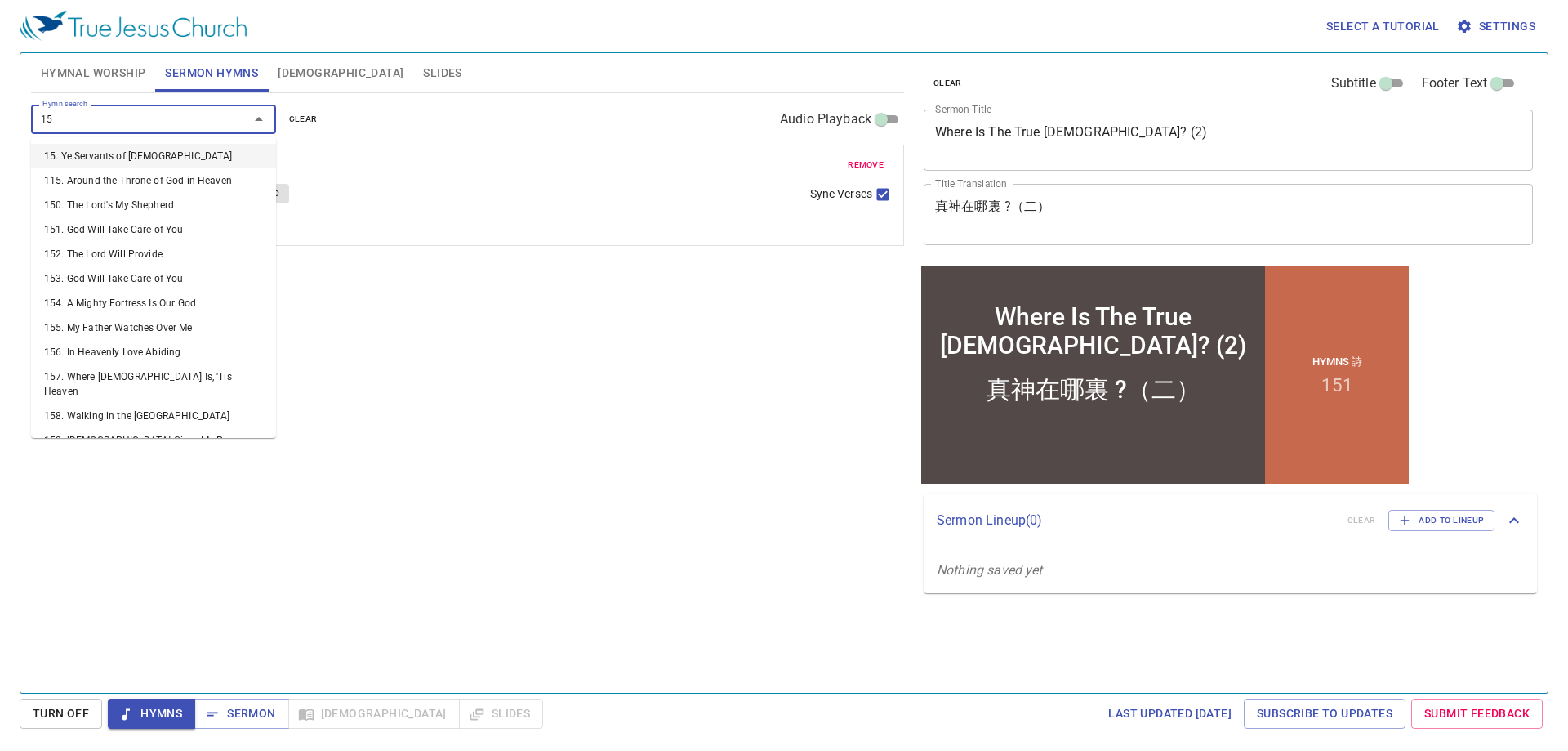
type input "157"
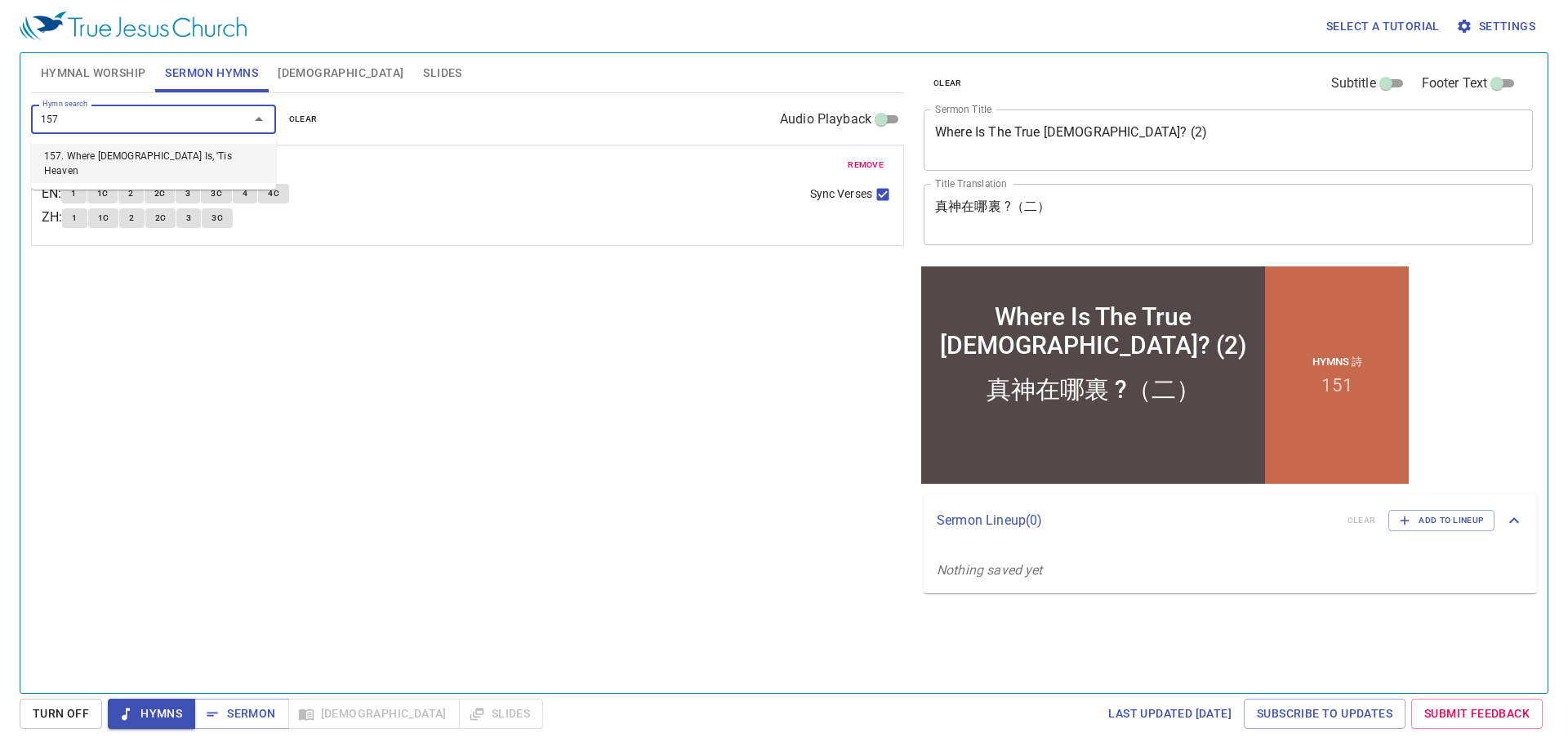
click at [148, 162] on li "157. Where [DEMOGRAPHIC_DATA] Is, 'Tis Heaven" at bounding box center [153, 163] width 245 height 40
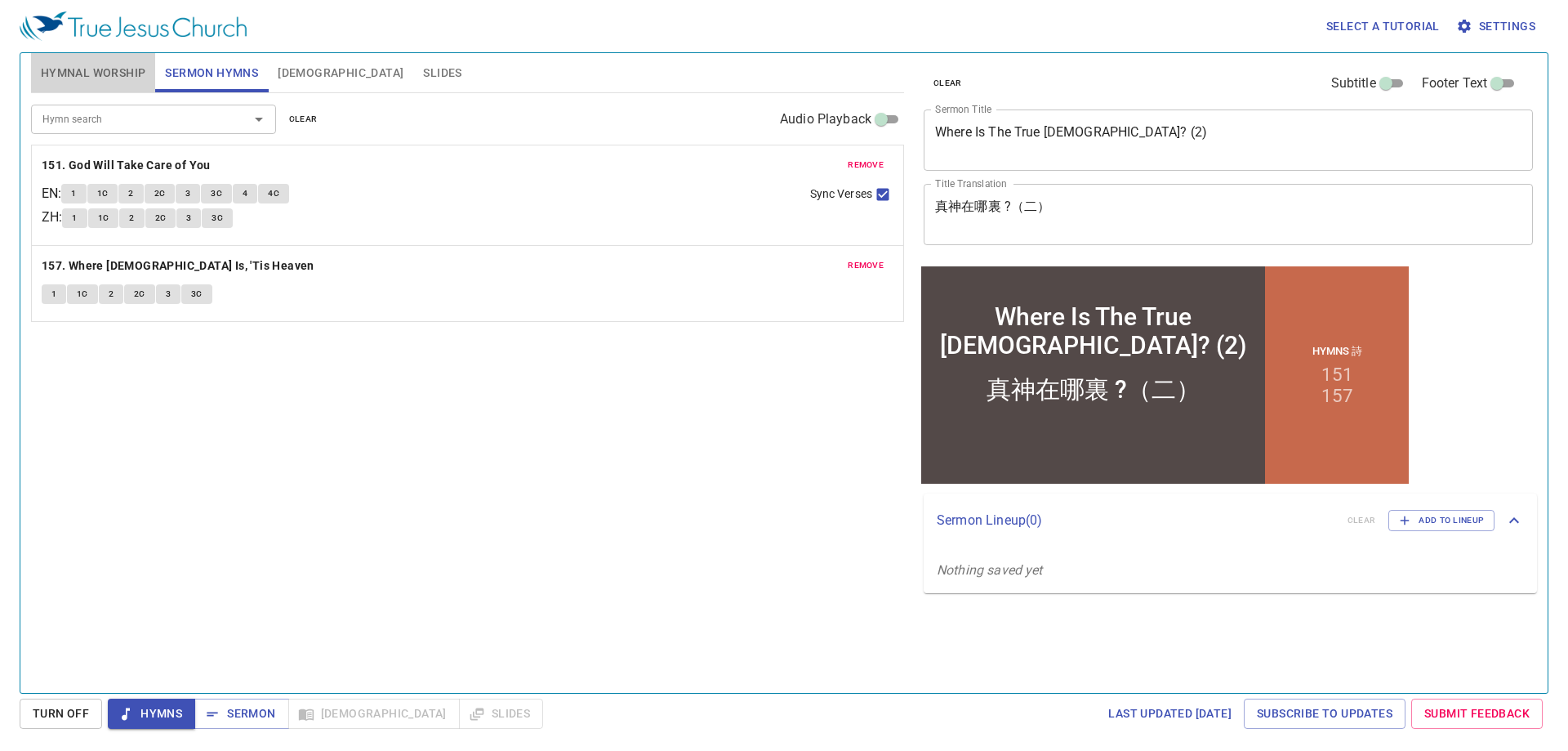
click at [109, 81] on span "Hymnal Worship" at bounding box center [93, 73] width 106 height 21
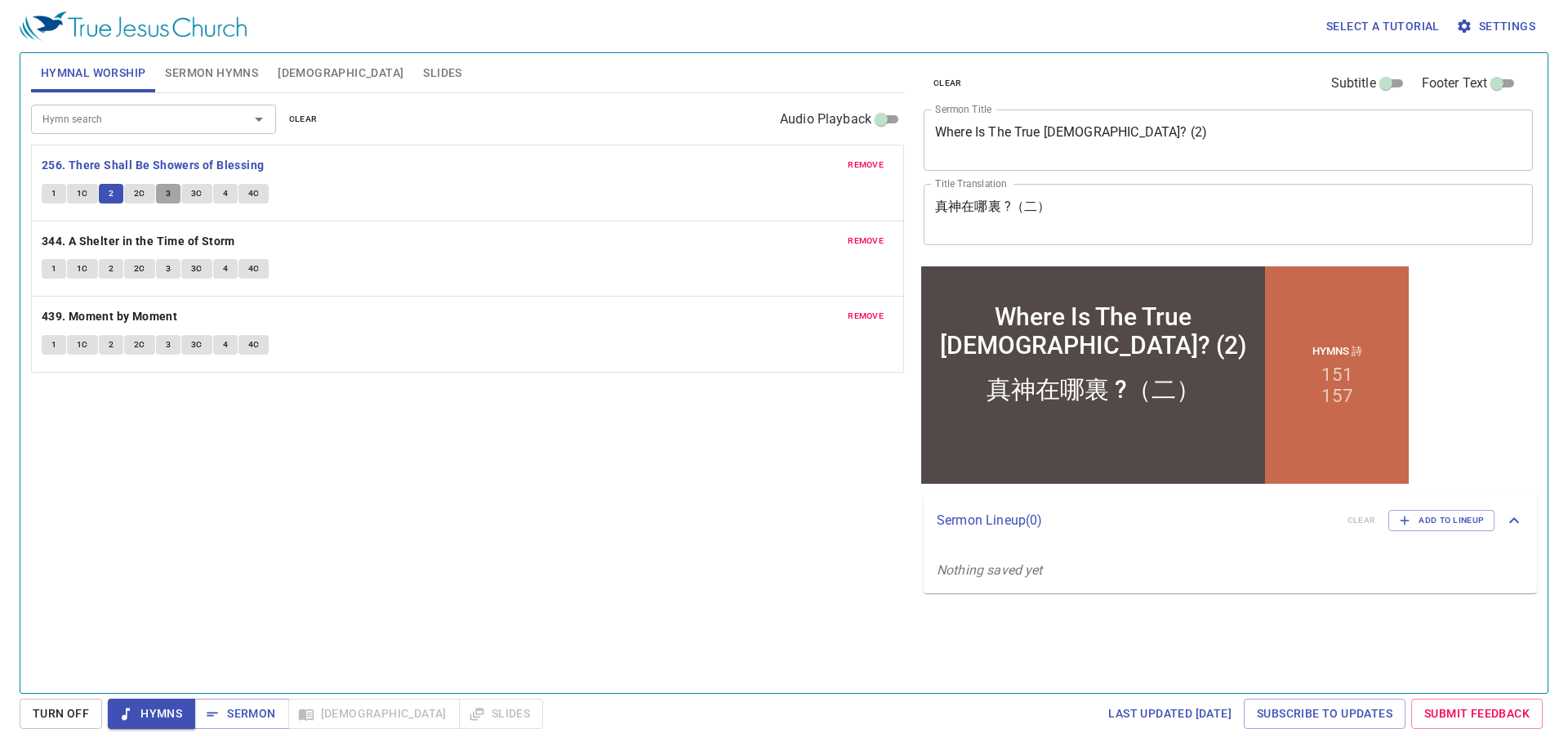
click at [161, 196] on button "3" at bounding box center [168, 194] width 25 height 20
click at [251, 73] on span "Sermon Hymns" at bounding box center [212, 73] width 93 height 21
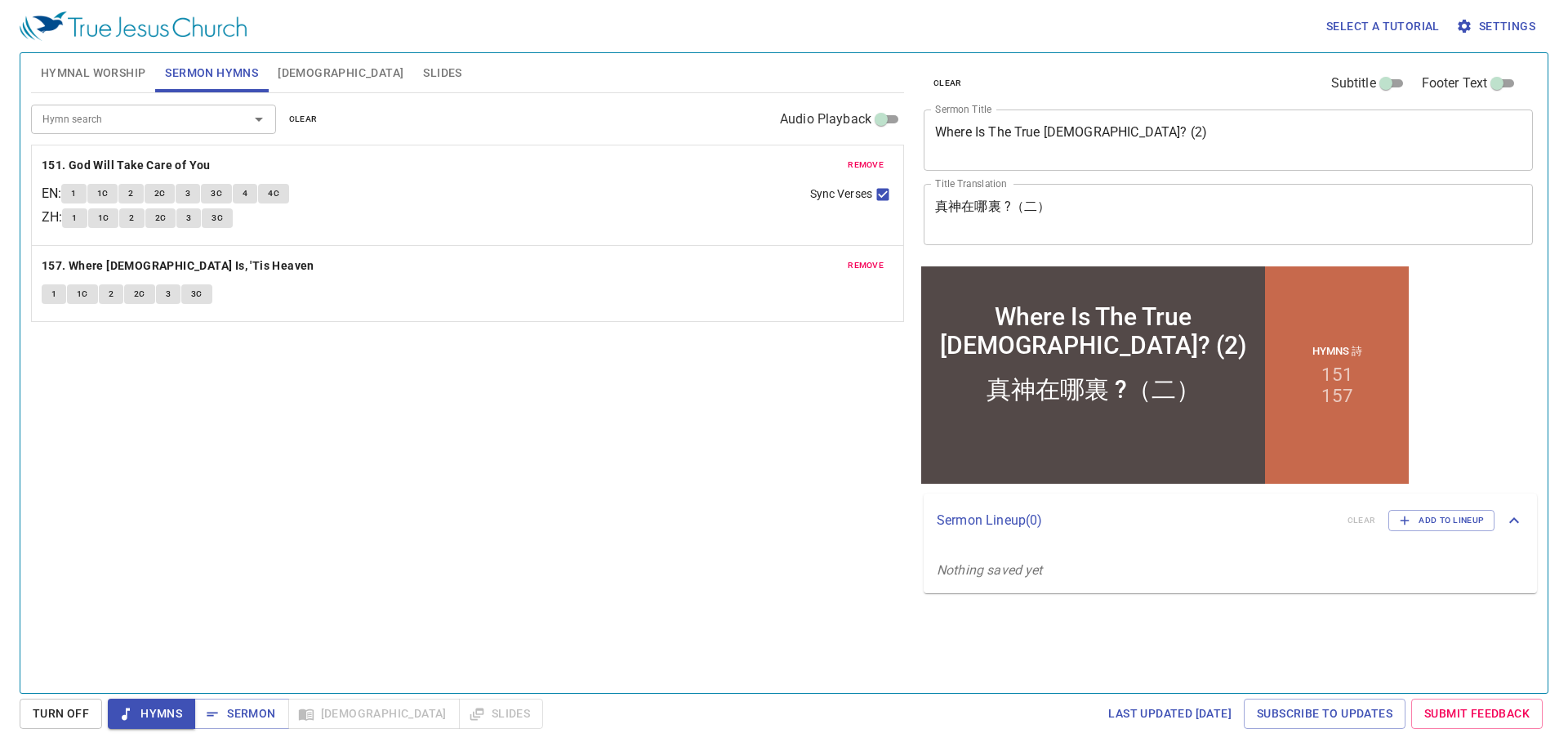
click at [65, 86] on button "Hymnal Worship" at bounding box center [93, 73] width 125 height 40
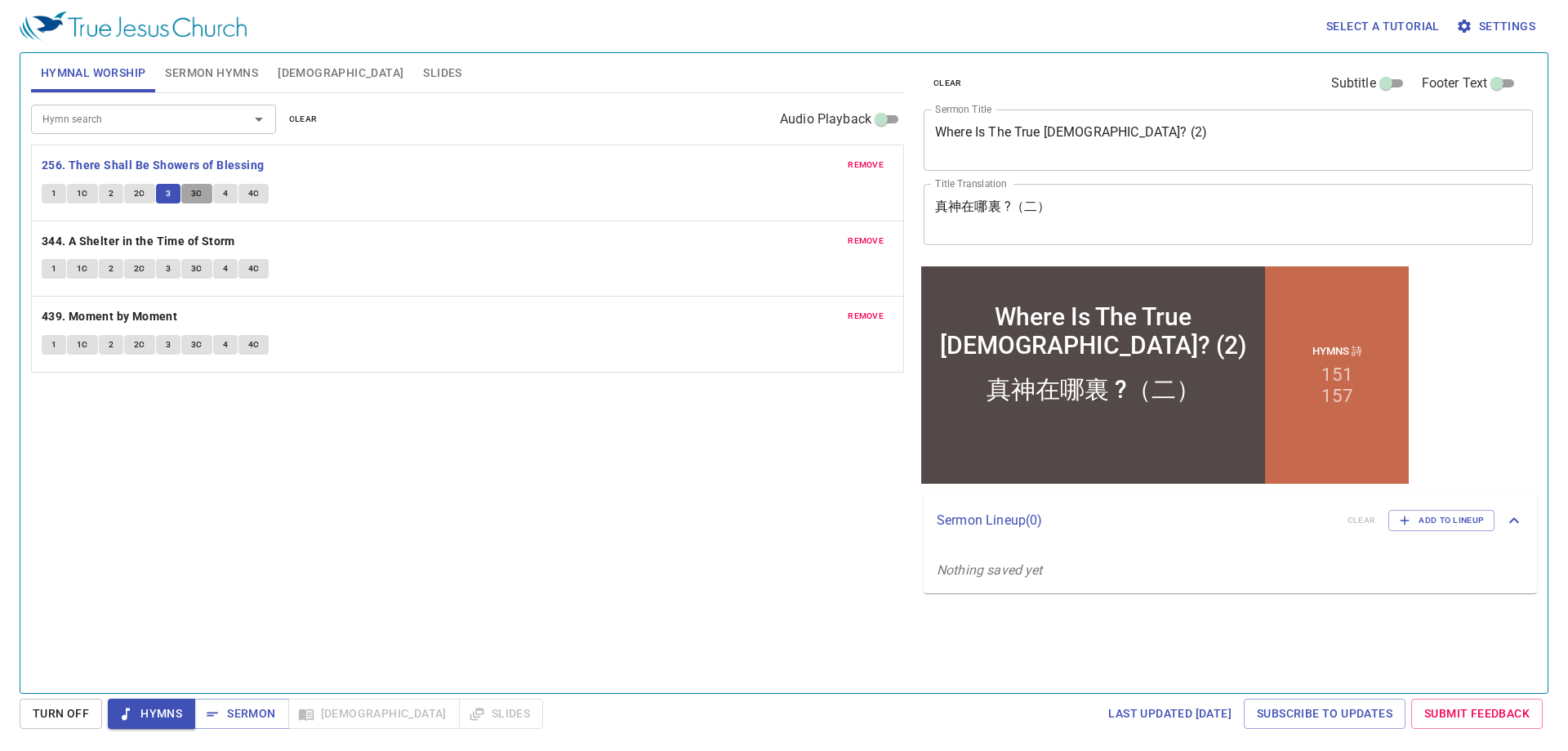
click at [196, 195] on span "3C" at bounding box center [197, 193] width 12 height 15
click at [229, 192] on button "4" at bounding box center [225, 194] width 25 height 20
click at [263, 195] on button "4C" at bounding box center [253, 194] width 31 height 20
click at [128, 240] on b "344. A Shelter in the Time of Storm" at bounding box center [138, 241] width 194 height 21
click at [52, 265] on span "1" at bounding box center [53, 268] width 5 height 15
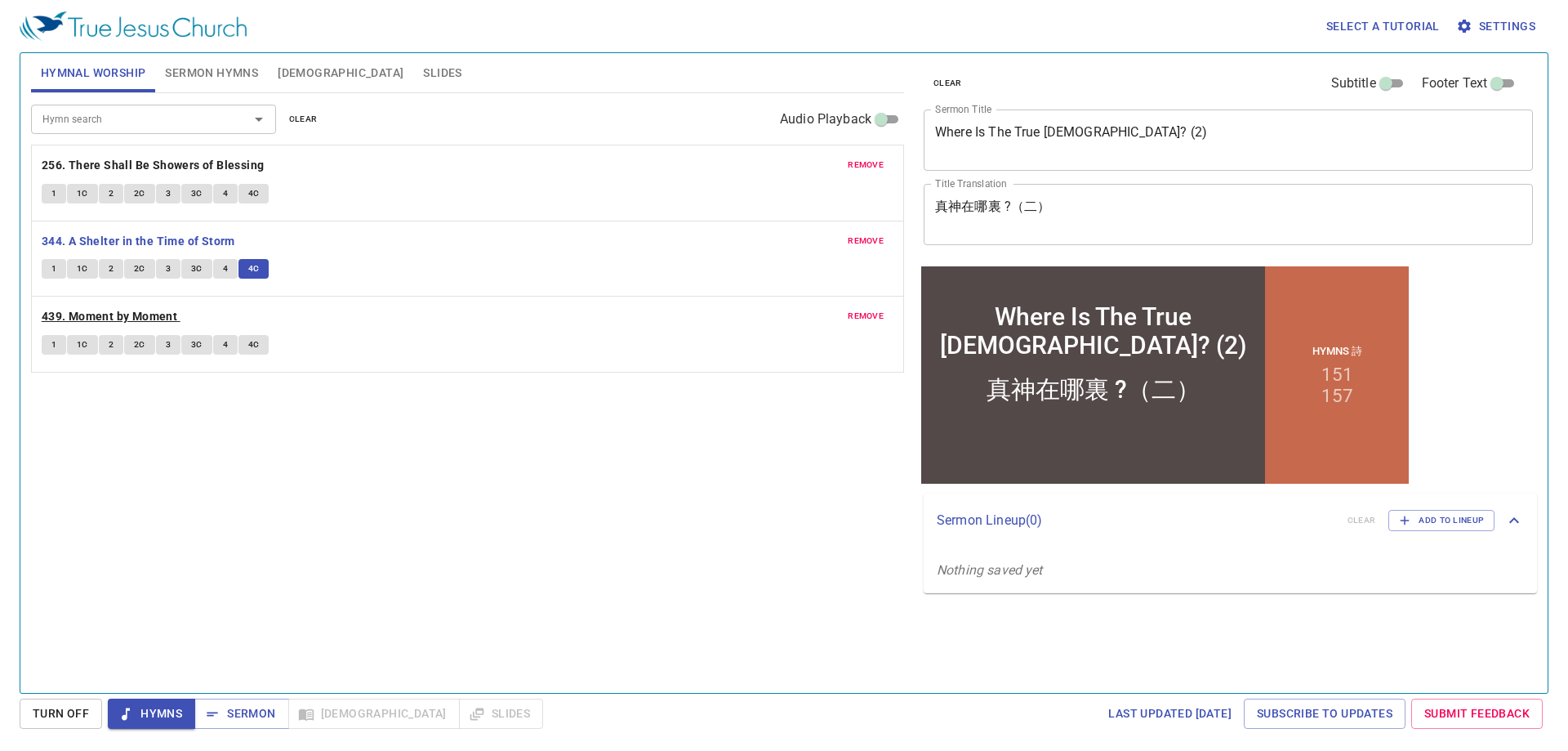
click at [88, 316] on b "439. Moment by Moment" at bounding box center [109, 317] width 136 height 21
click at [58, 343] on button "1" at bounding box center [53, 345] width 25 height 20
click at [208, 91] on button "Sermon Hymns" at bounding box center [212, 73] width 113 height 40
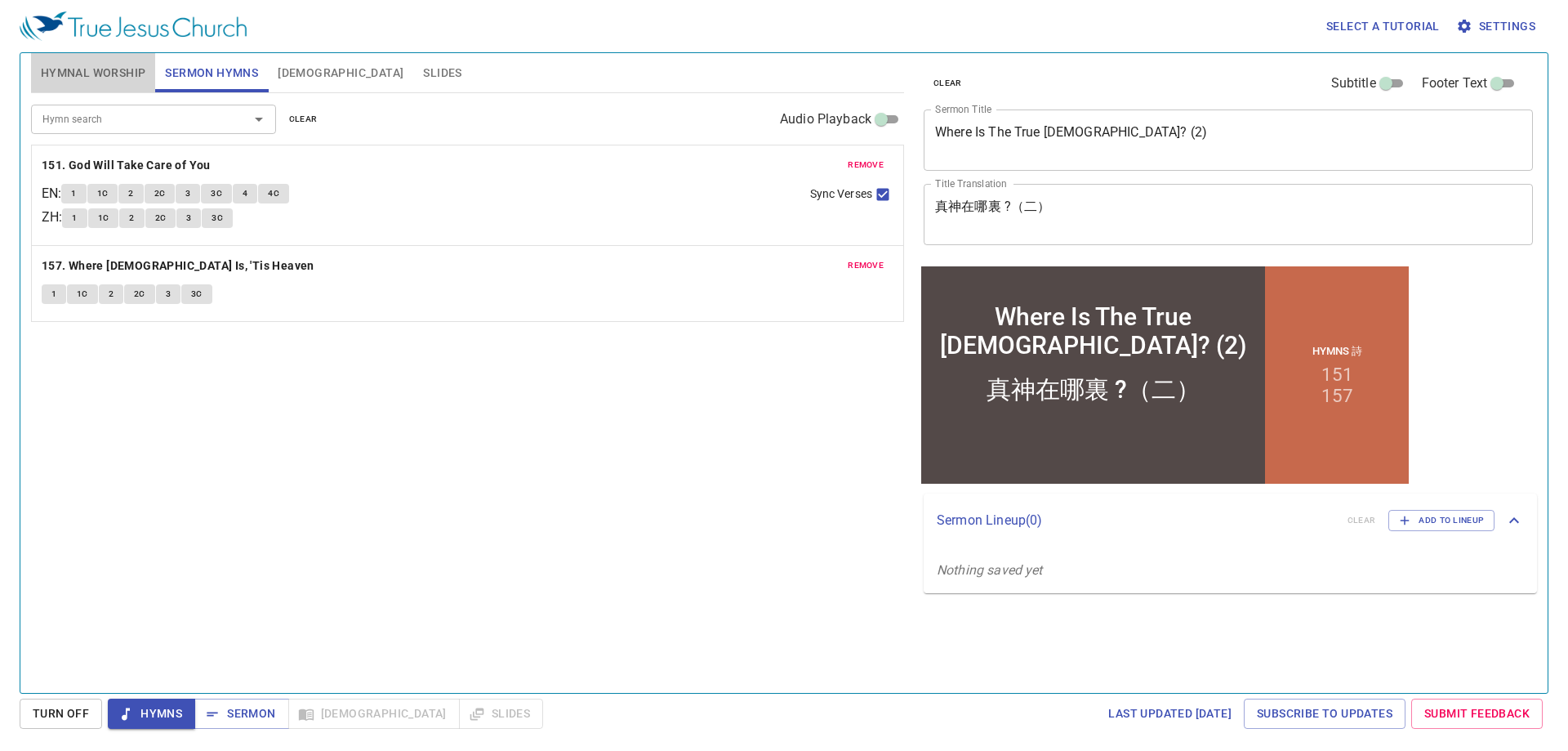
click at [122, 68] on span "Hymnal Worship" at bounding box center [93, 73] width 106 height 21
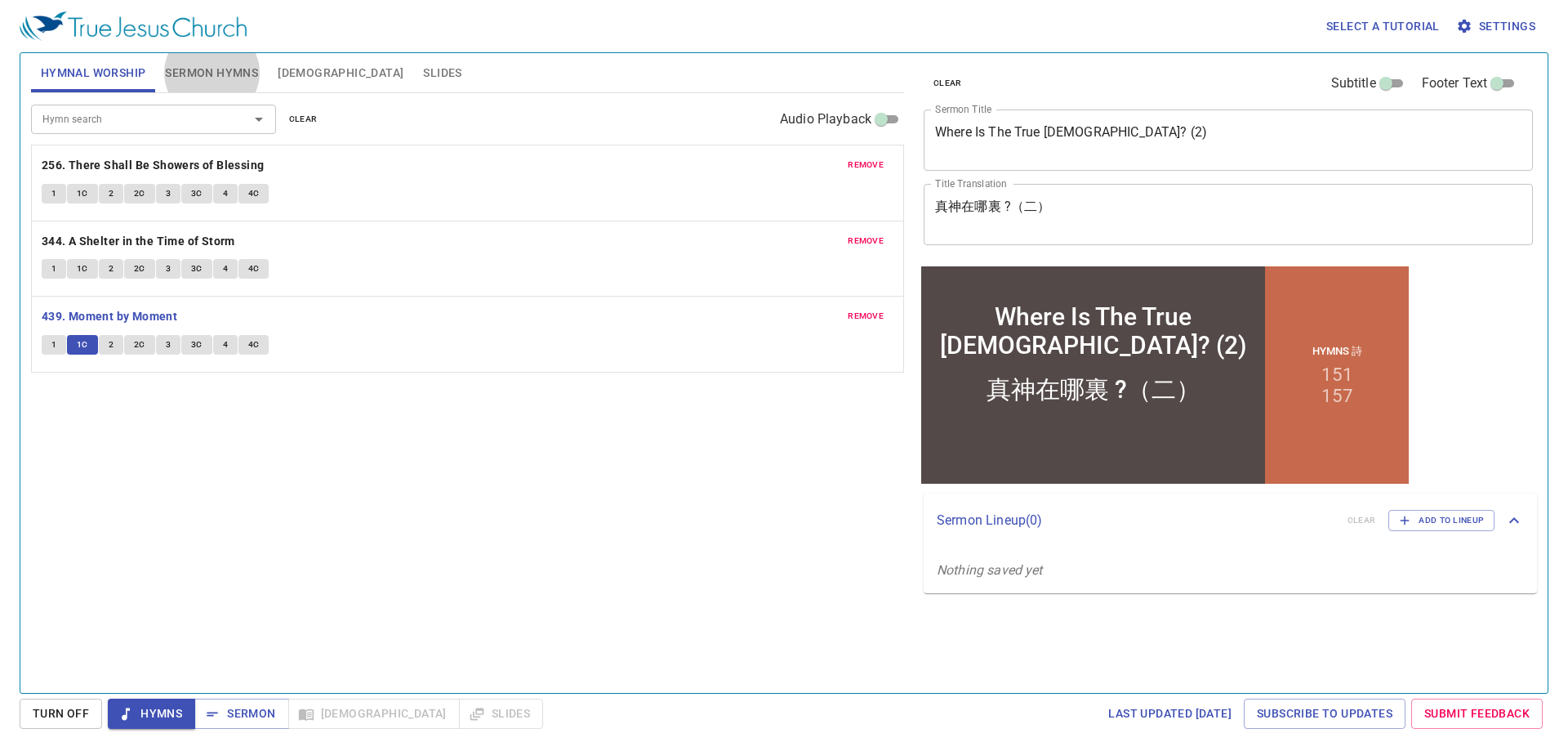
click at [289, 485] on div "Hymn search Hymn search clear Audio Playback remove 256. There Shall Be Showers…" at bounding box center [467, 386] width 874 height 586
click at [231, 349] on button "4" at bounding box center [225, 345] width 25 height 20
click at [154, 716] on span "Hymns" at bounding box center [151, 713] width 61 height 21
click at [255, 708] on span "Sermon" at bounding box center [241, 713] width 68 height 21
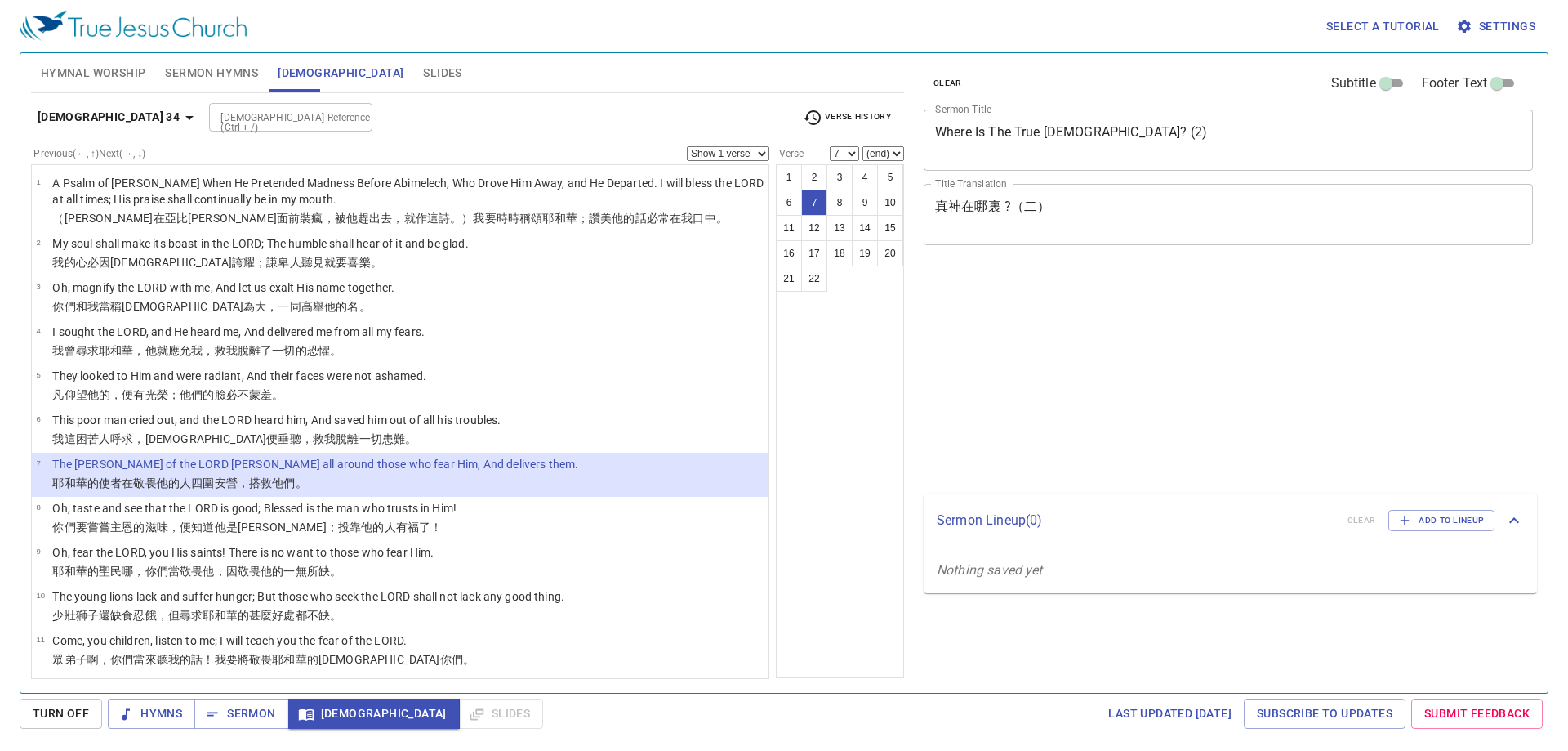
select select "7"
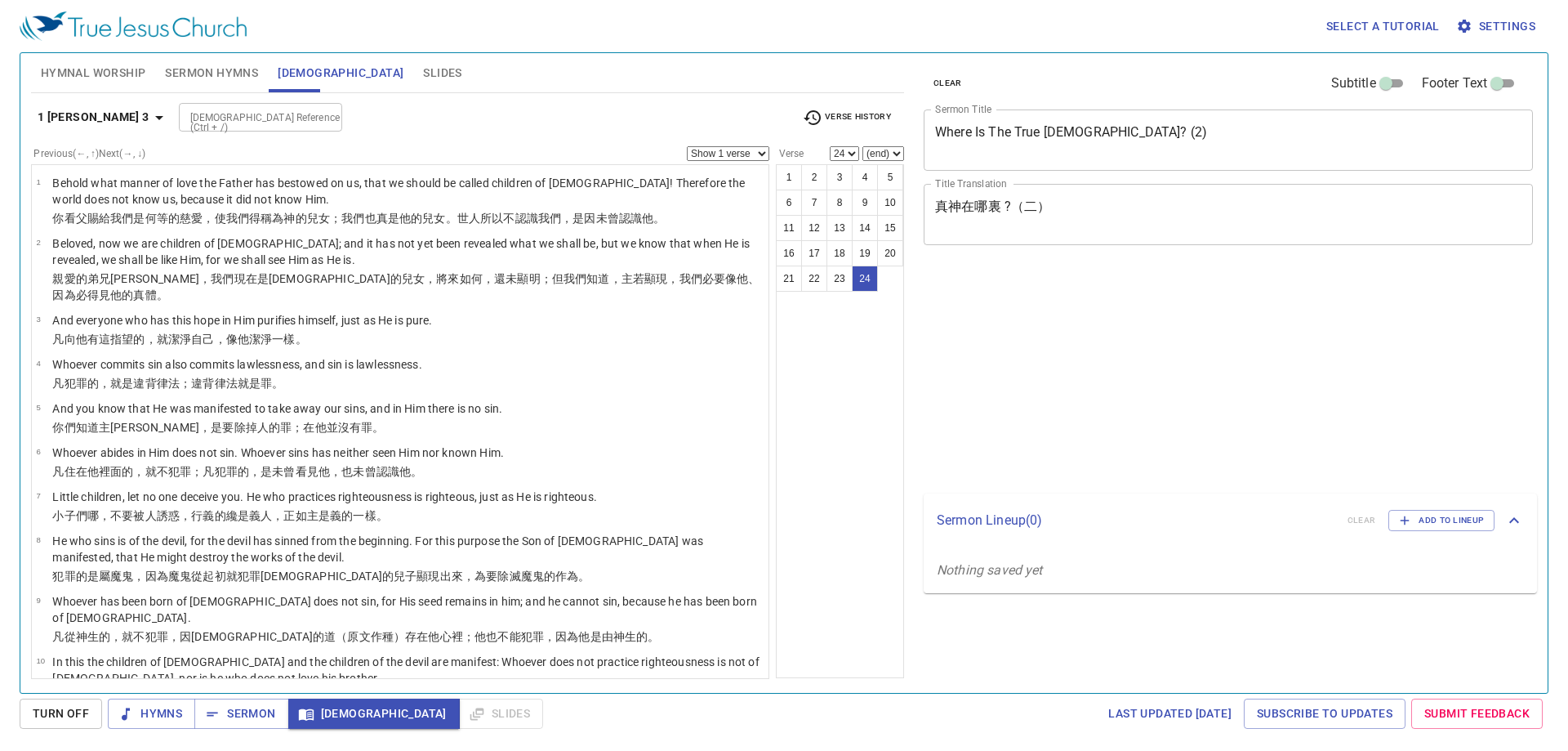
select select "24"
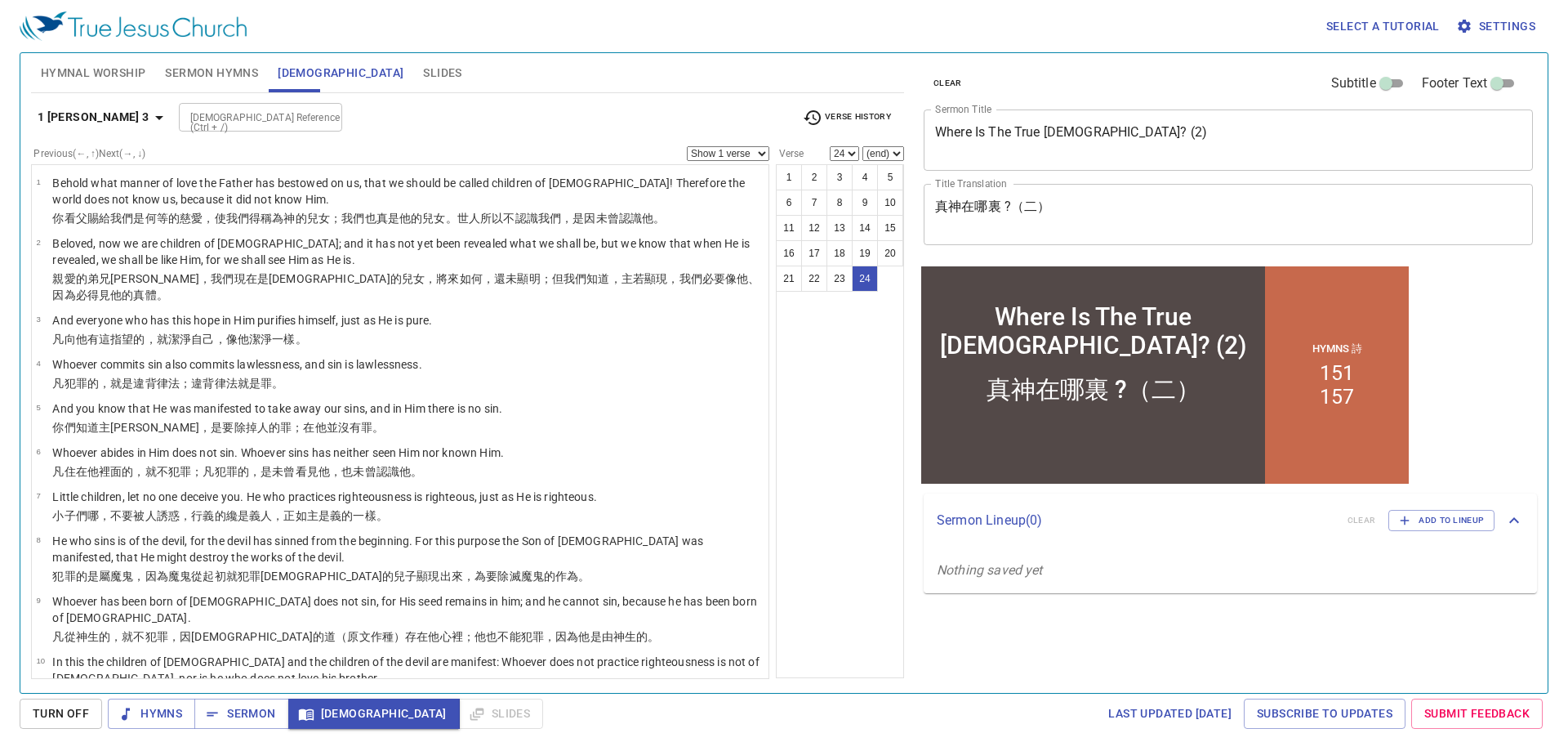
scroll to position [690, 0]
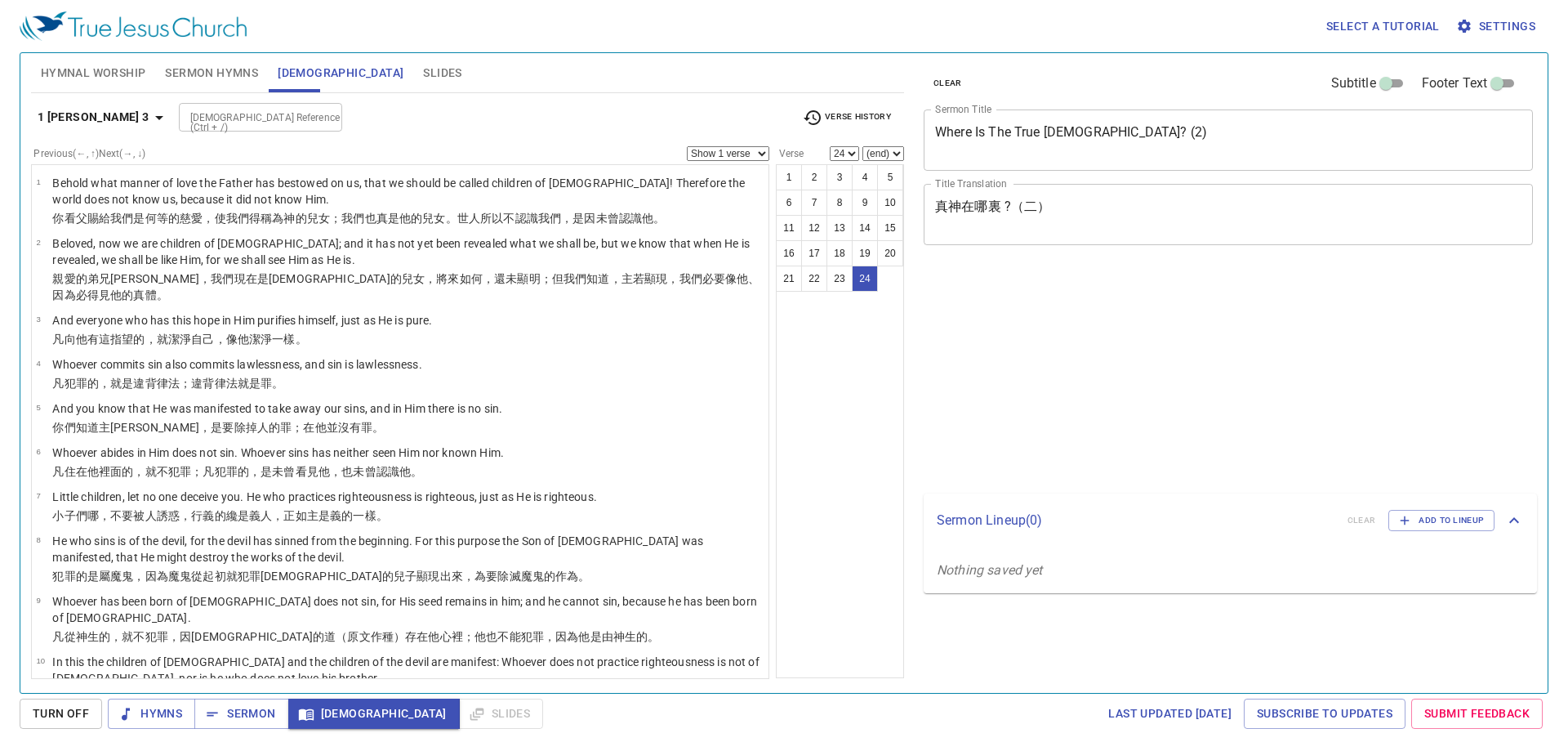
select select "24"
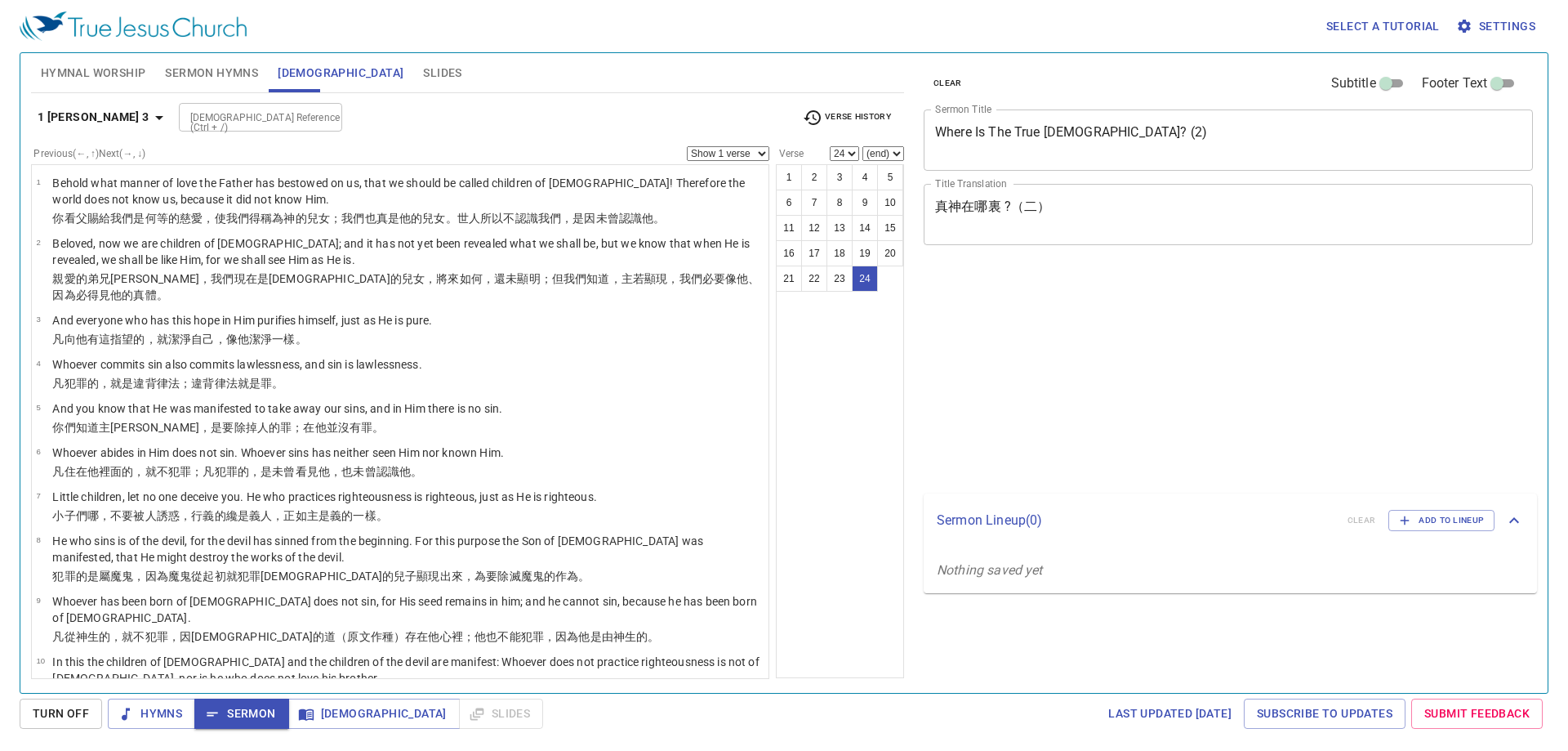
select select "24"
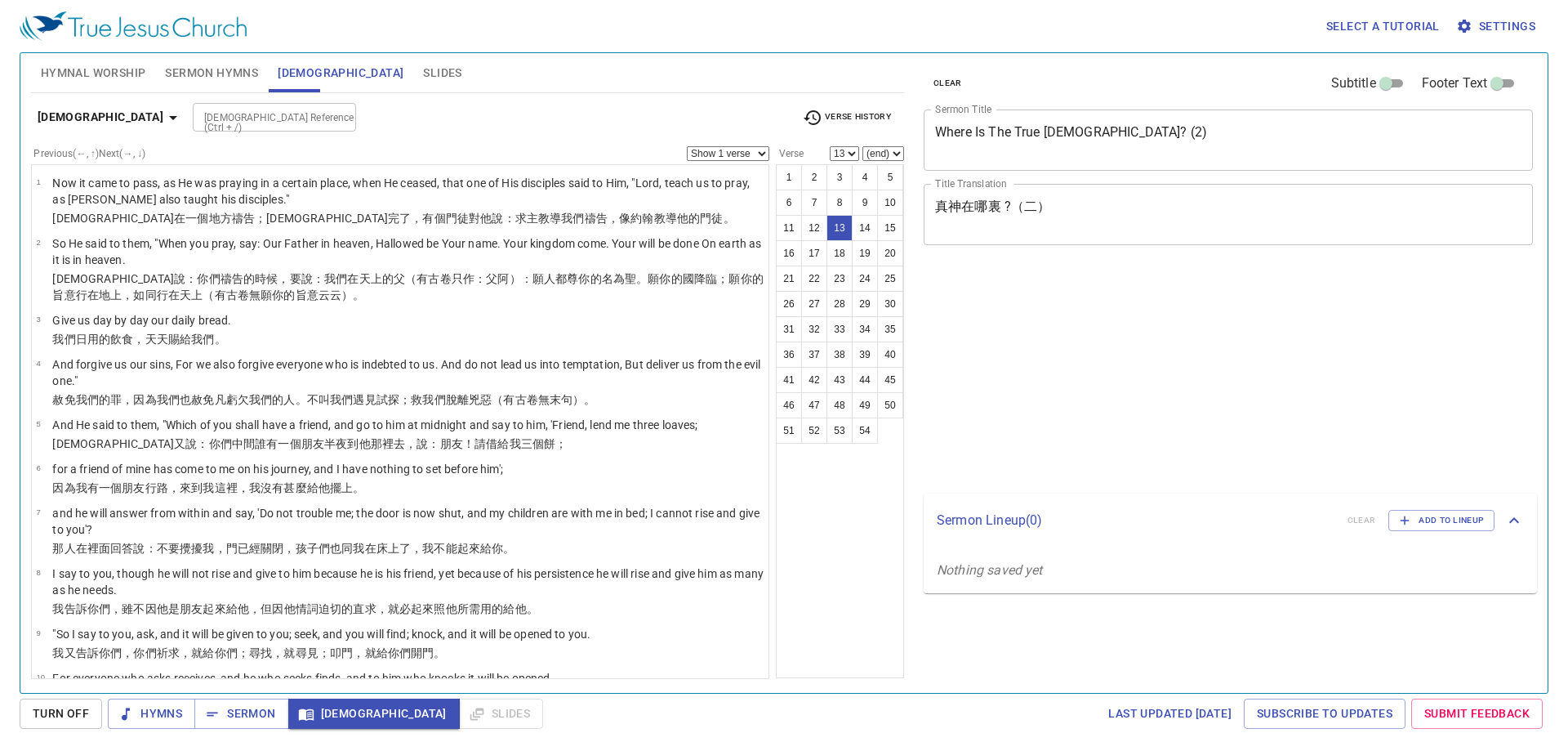
select select "13"
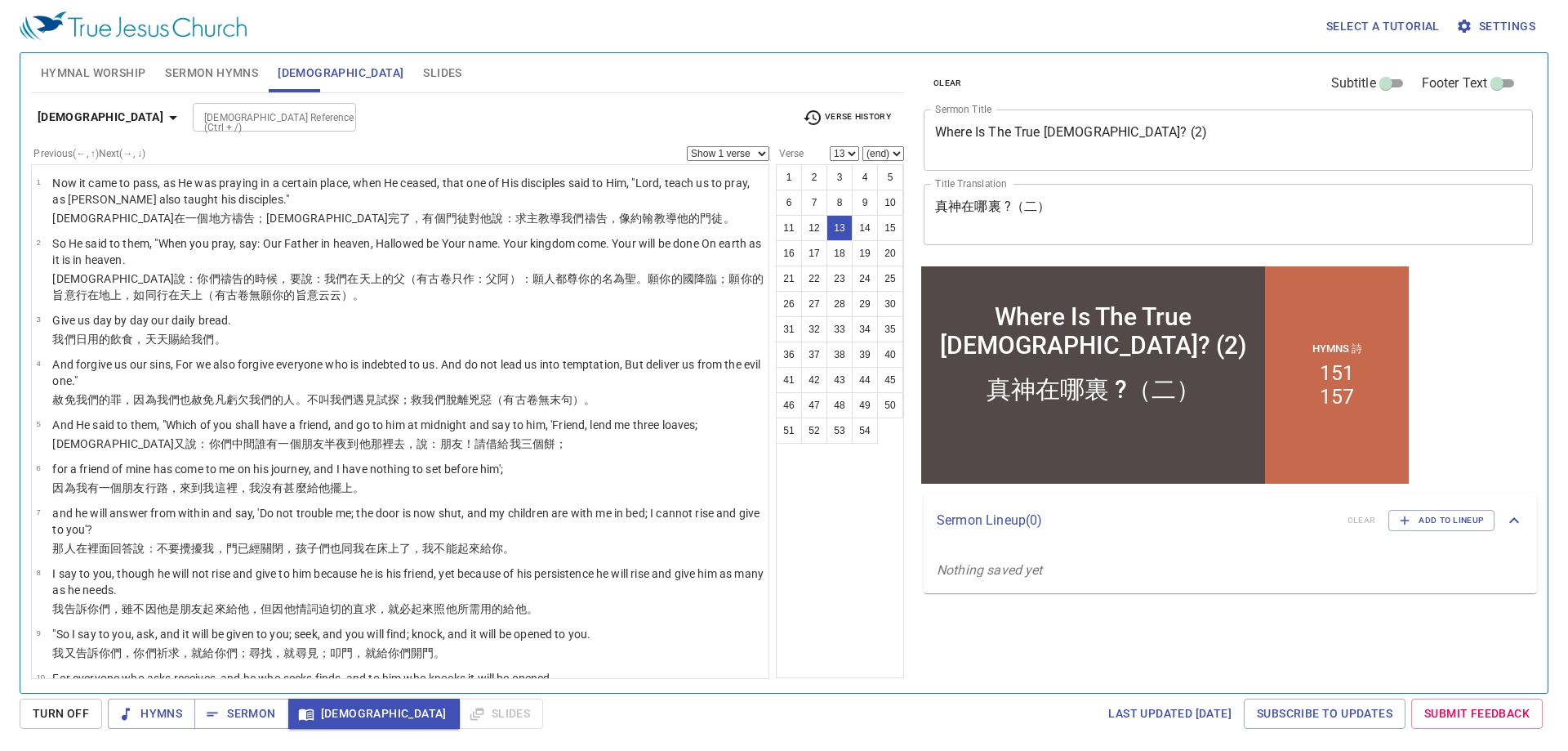
scroll to position [267, 0]
